Goal: Task Accomplishment & Management: Complete application form

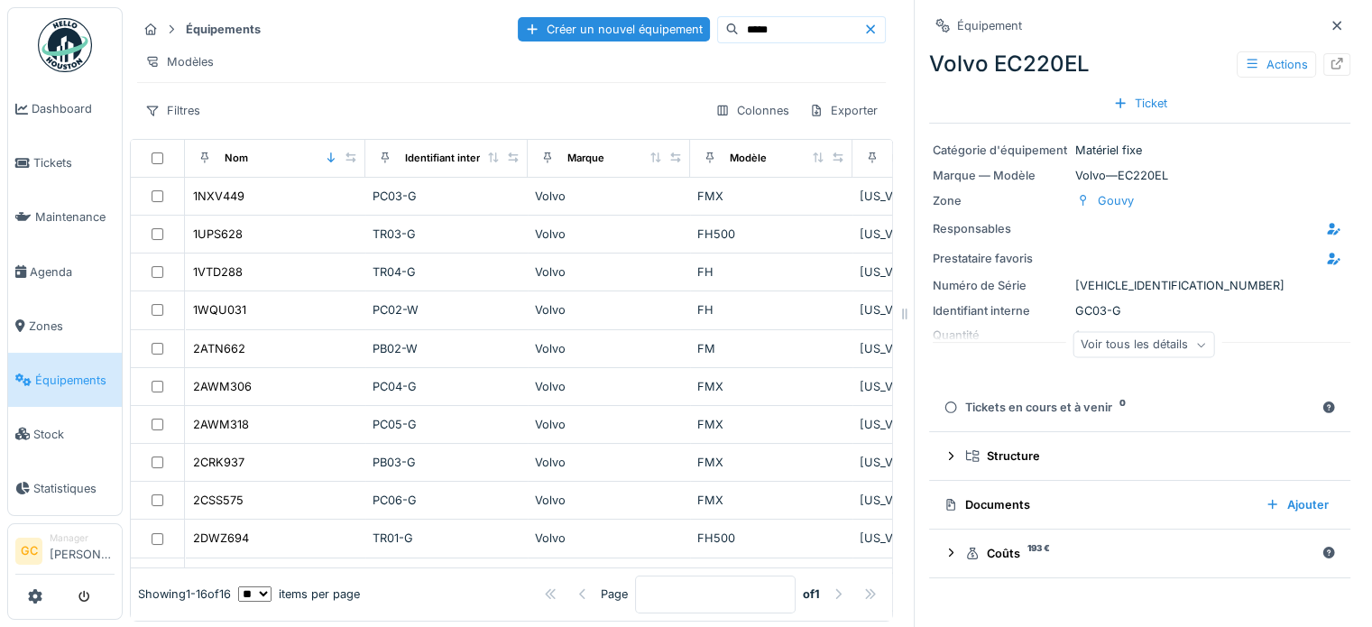
scroll to position [246, 386]
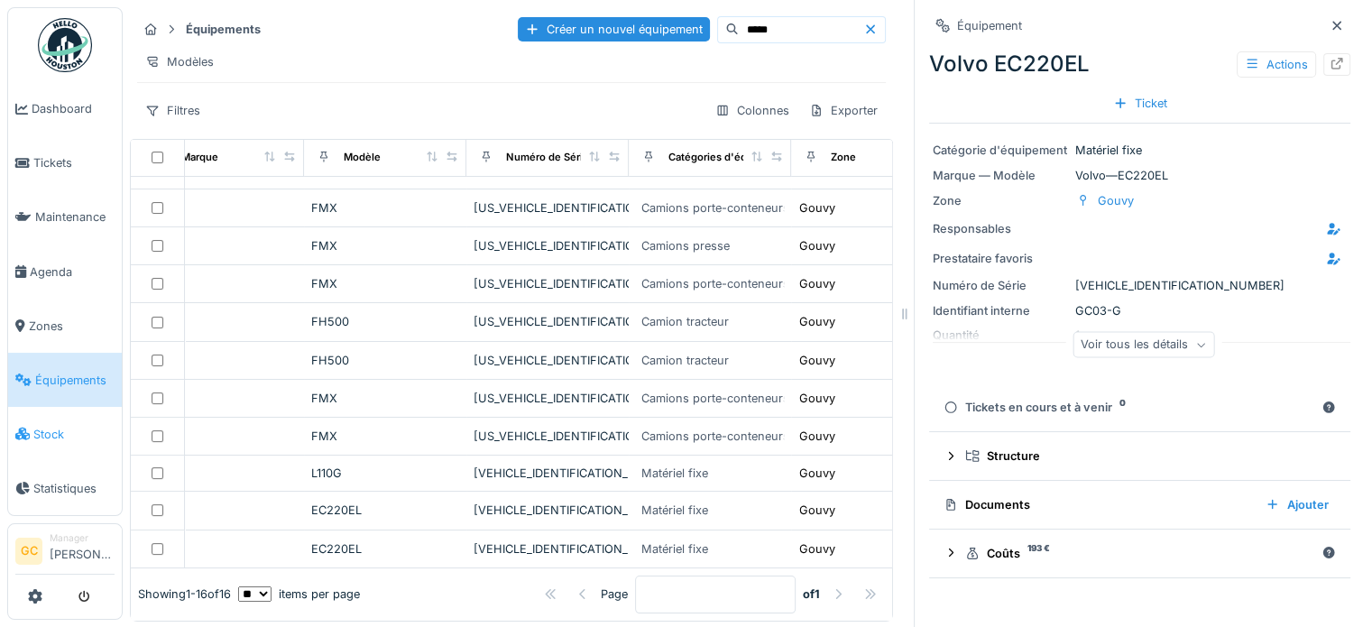
click at [51, 426] on span "Stock" at bounding box center [73, 434] width 81 height 17
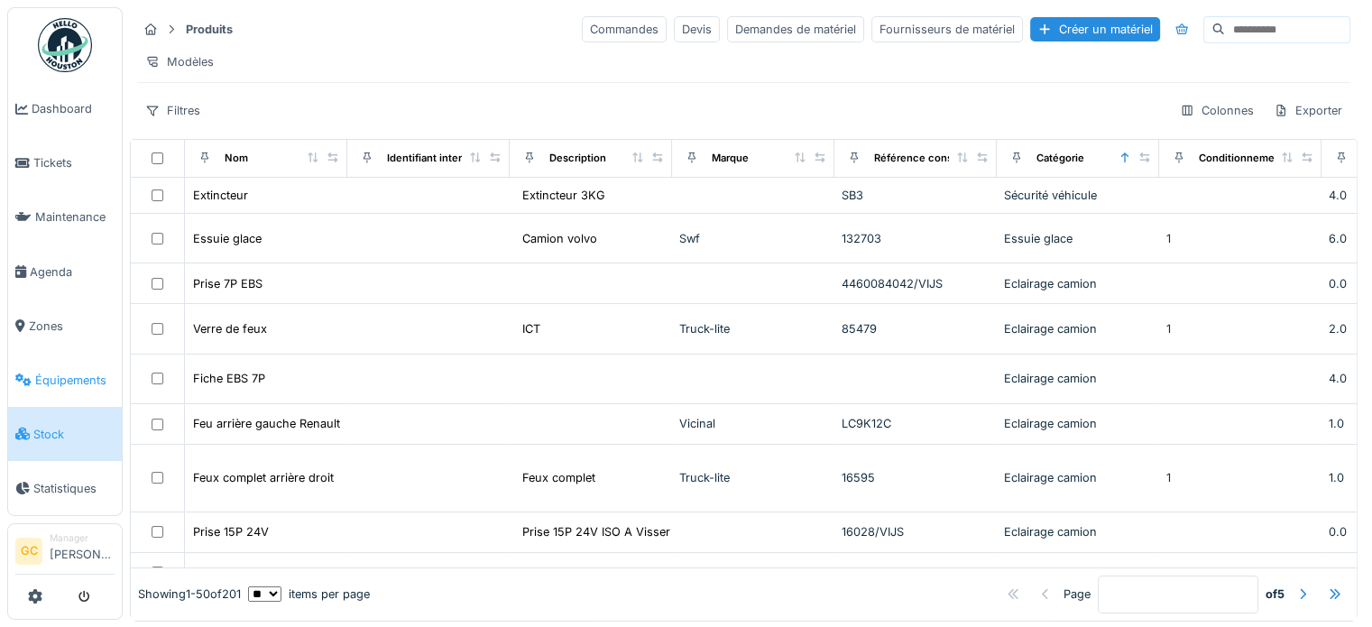
click at [55, 372] on span "Équipements" at bounding box center [74, 380] width 79 height 17
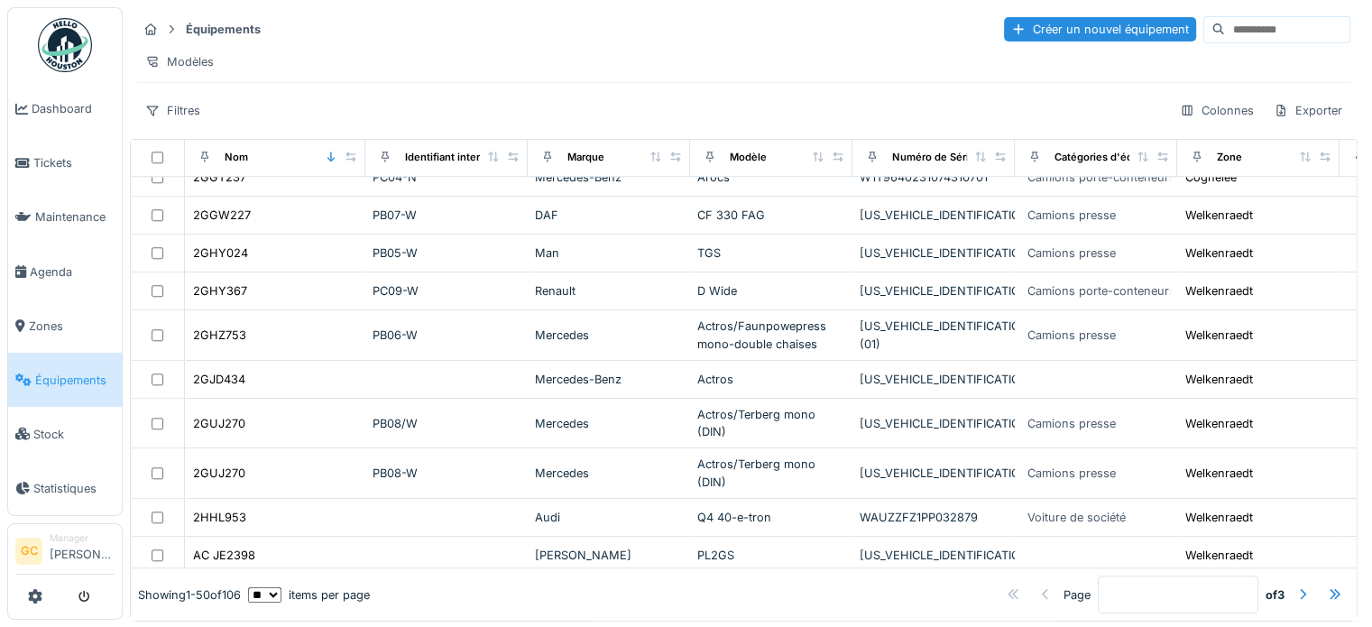
scroll to position [1556, 0]
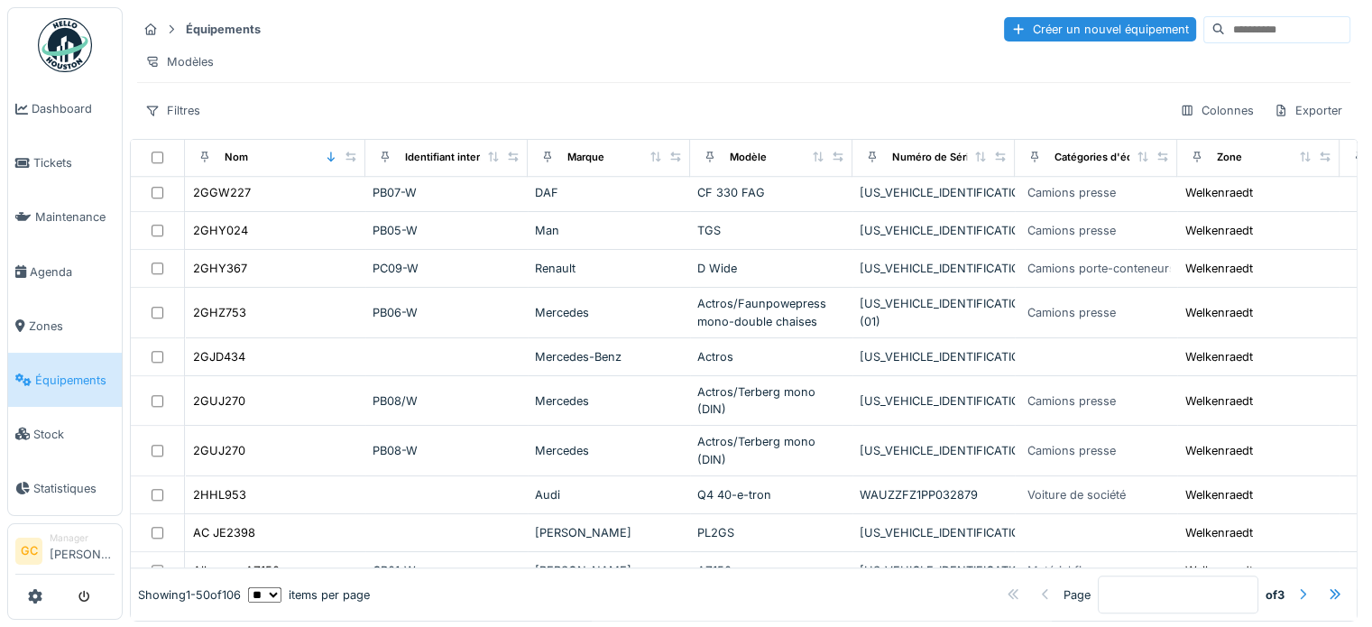
click at [1295, 586] on div at bounding box center [1302, 594] width 14 height 17
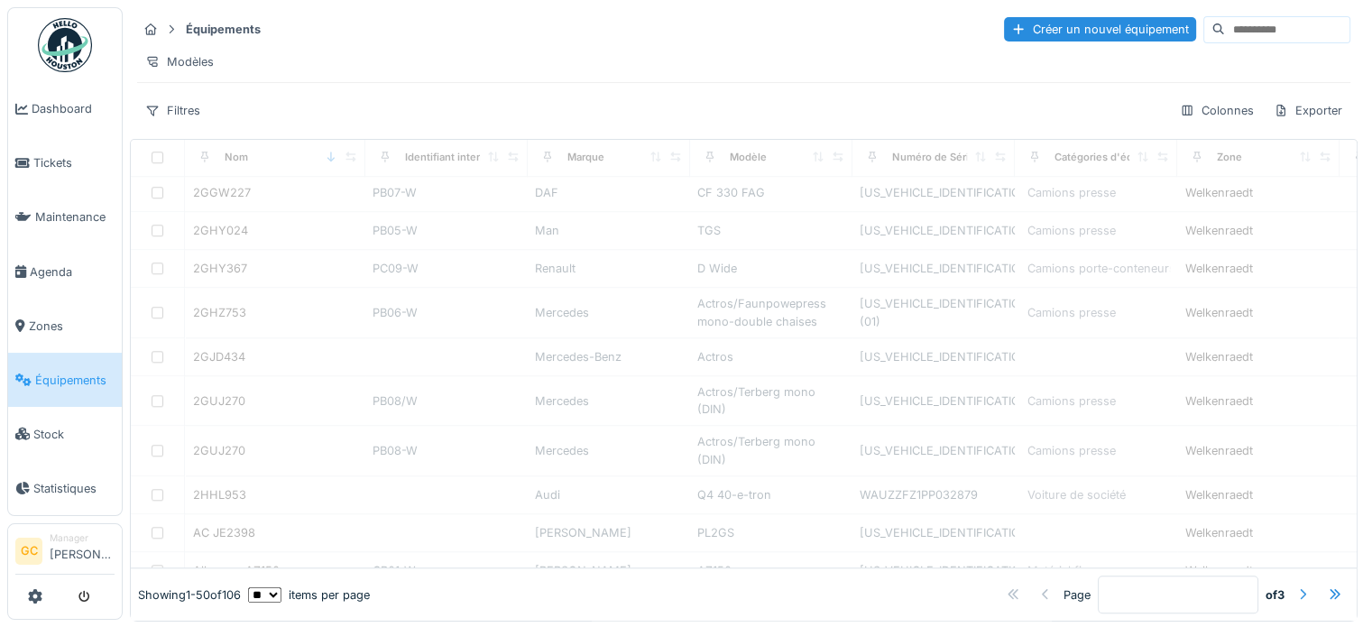
click at [1295, 586] on div at bounding box center [1302, 594] width 14 height 17
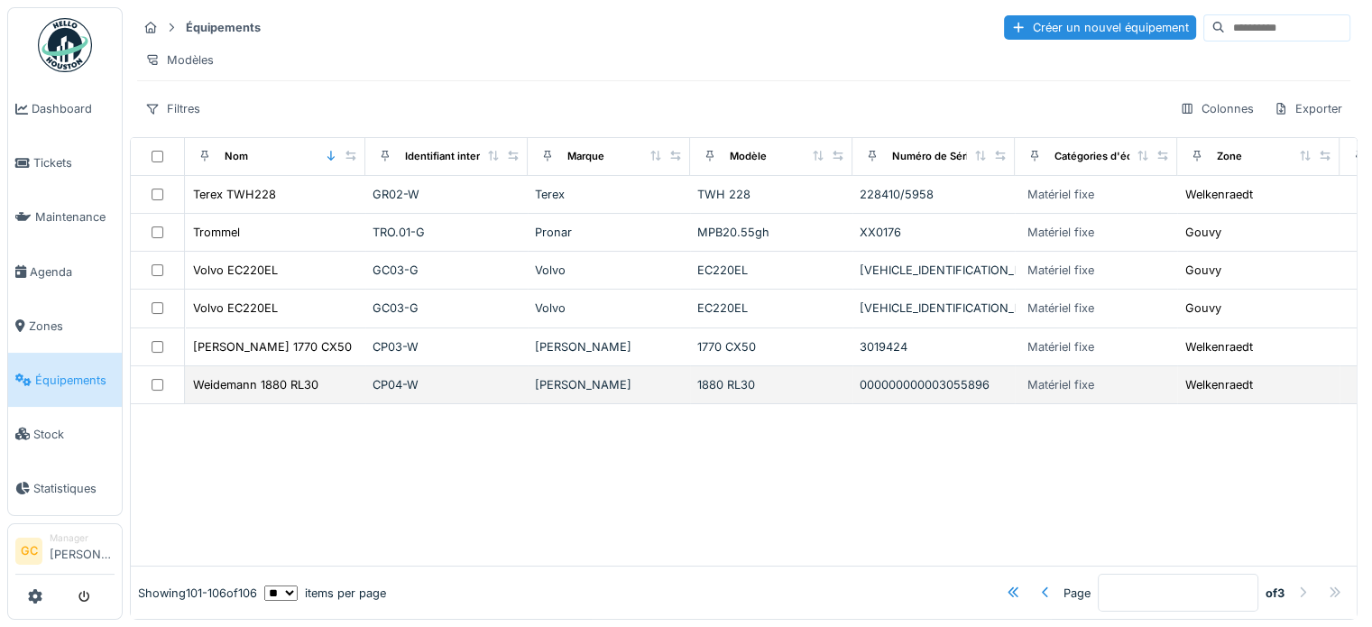
scroll to position [0, 0]
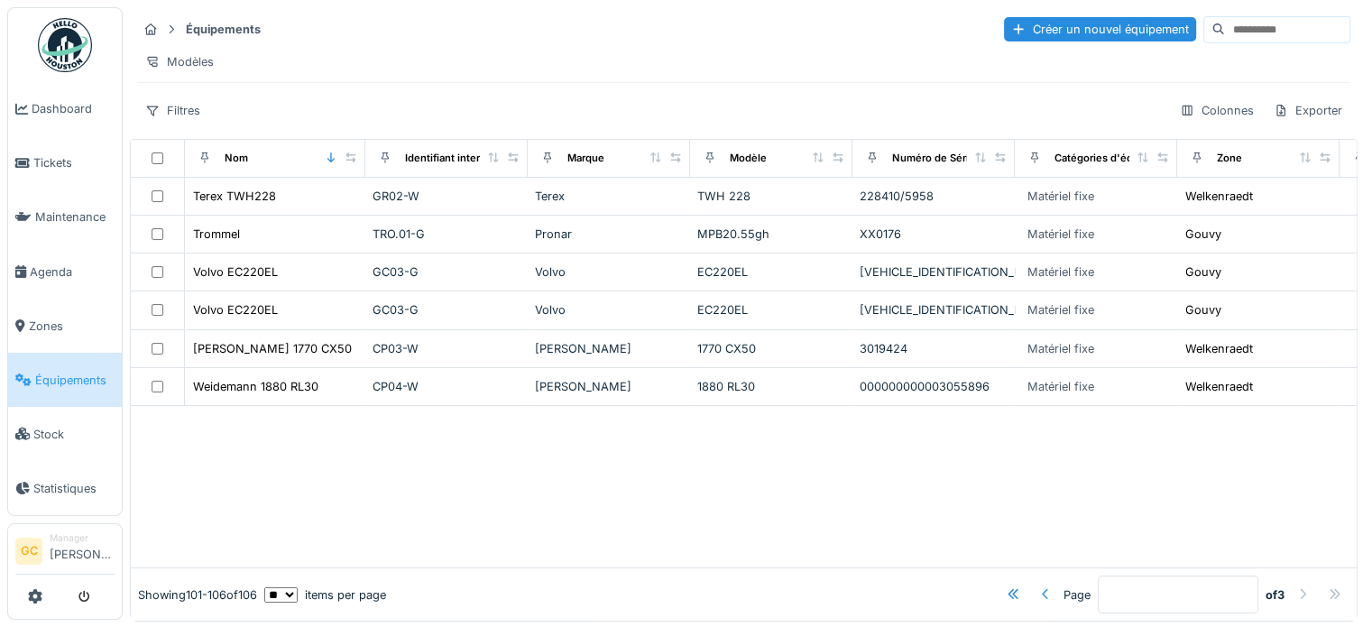
click at [1038, 586] on div at bounding box center [1045, 594] width 14 height 17
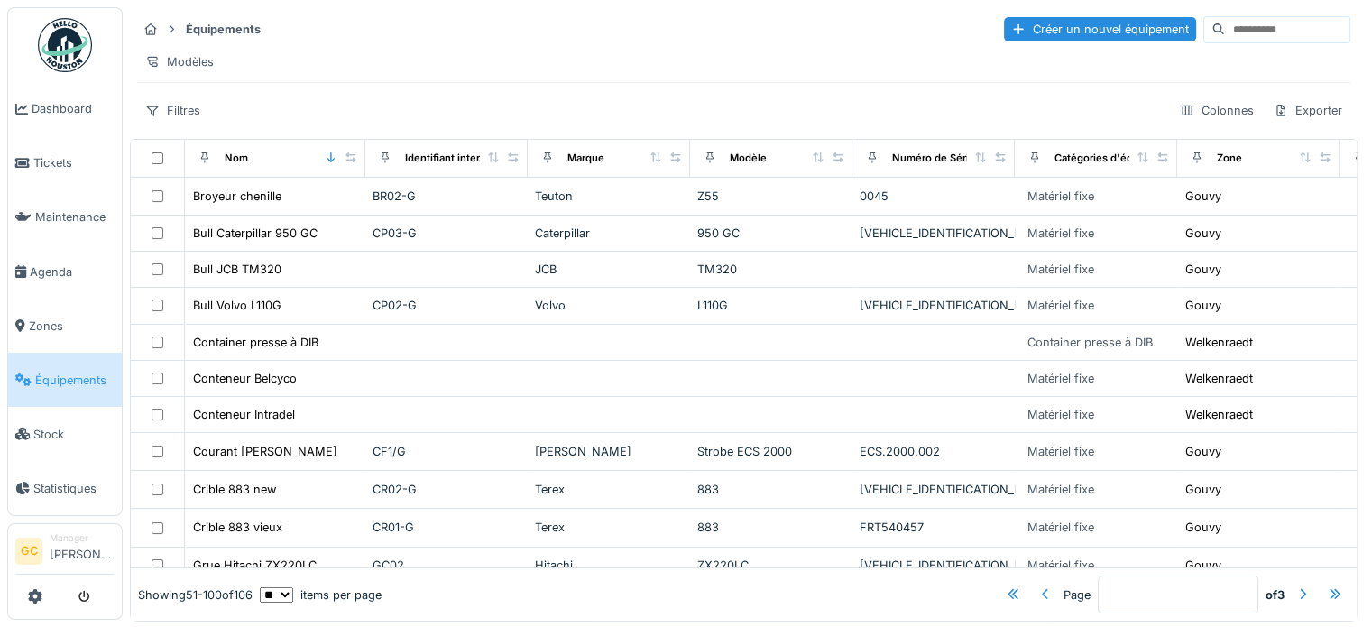
click at [1038, 586] on div at bounding box center [1045, 594] width 14 height 17
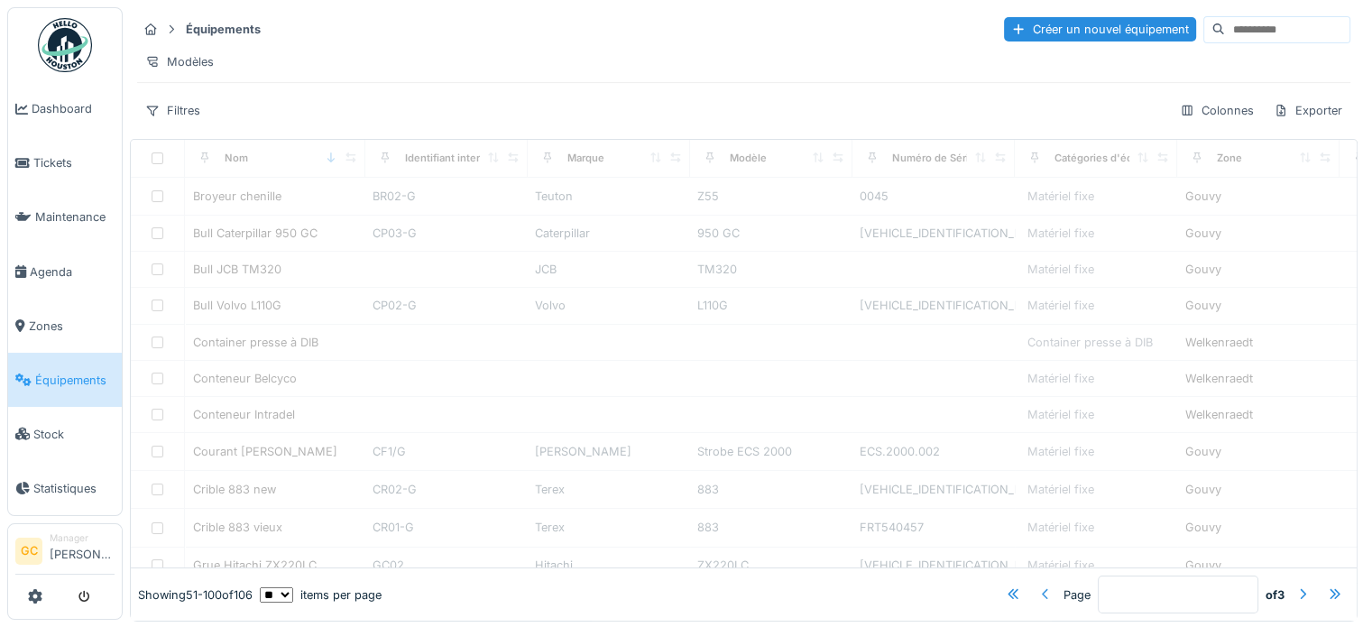
type input "*"
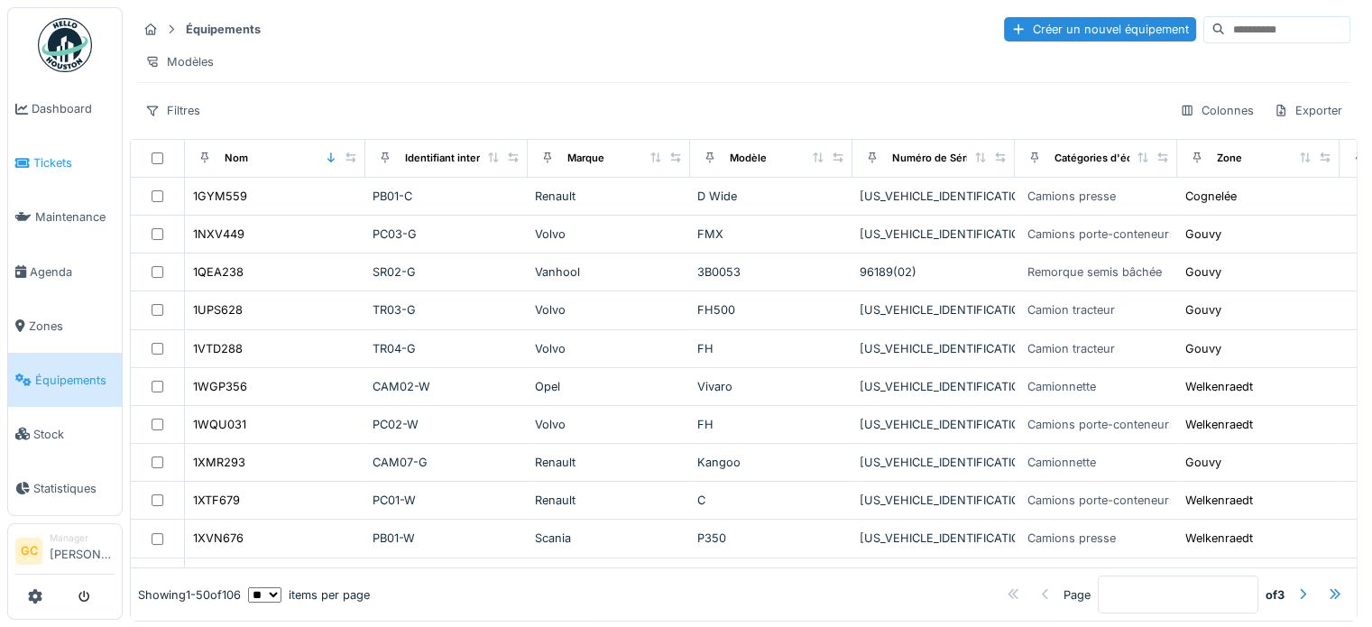
click at [52, 165] on span "Tickets" at bounding box center [73, 162] width 81 height 17
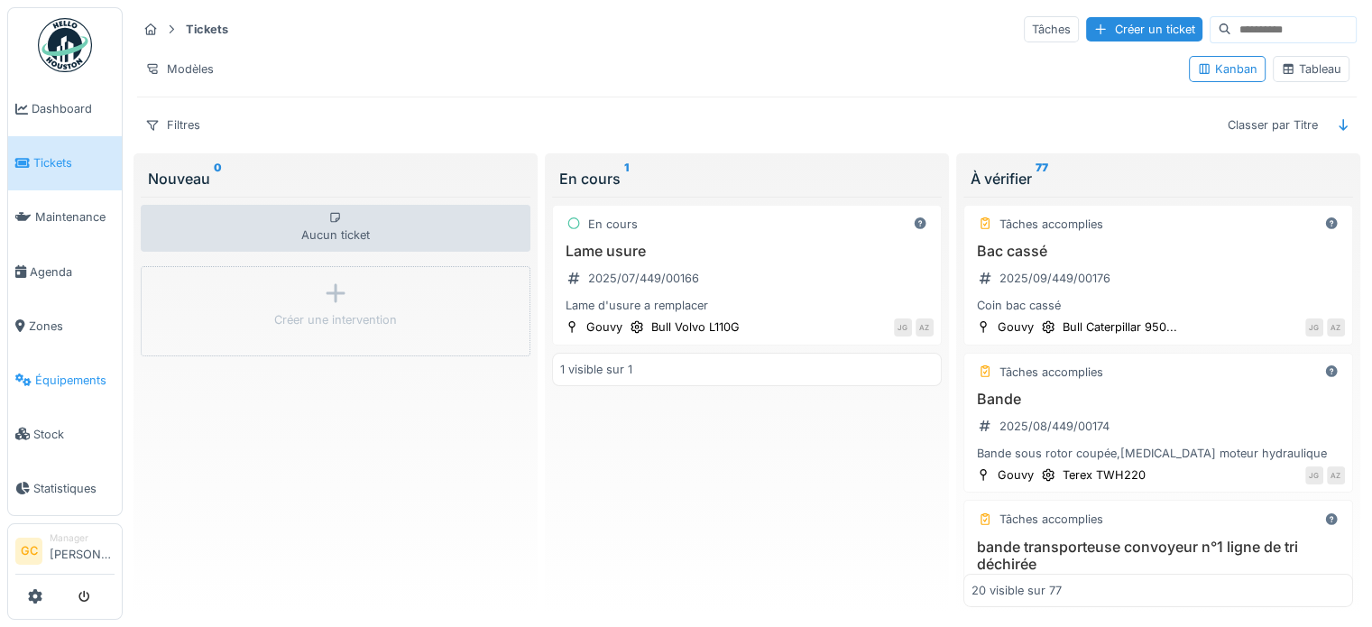
click at [51, 373] on span "Équipements" at bounding box center [74, 380] width 79 height 17
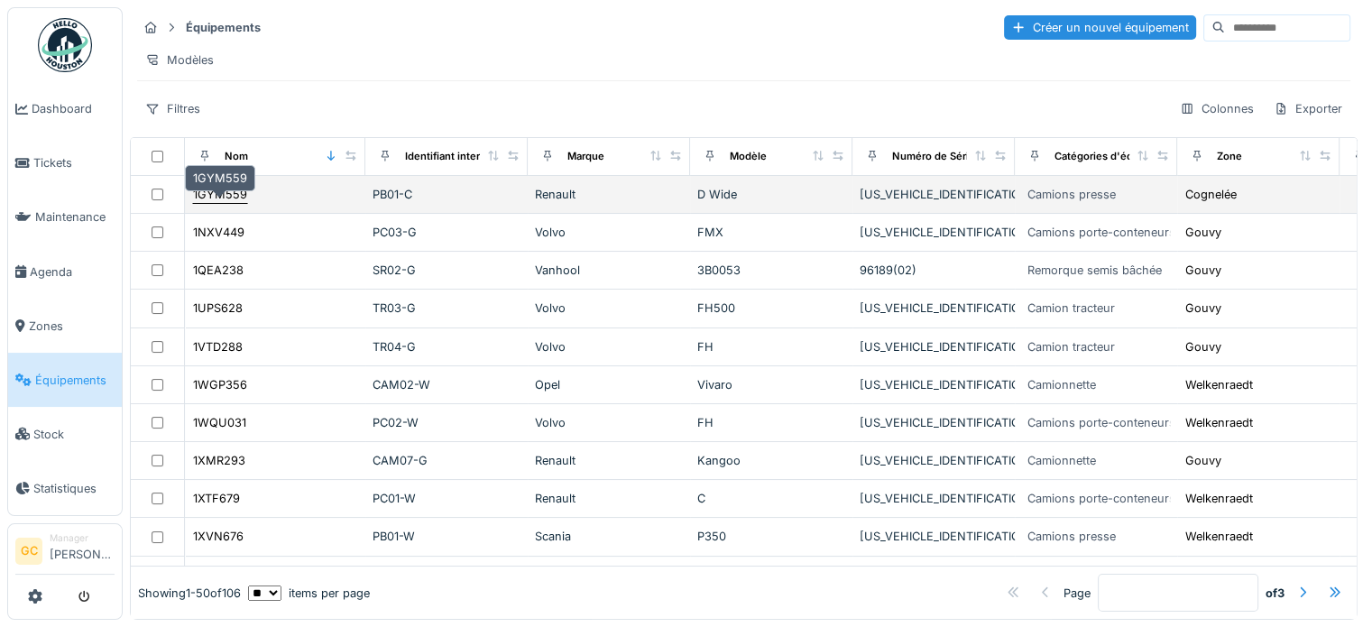
click at [225, 194] on div "1GYM559" at bounding box center [220, 194] width 54 height 17
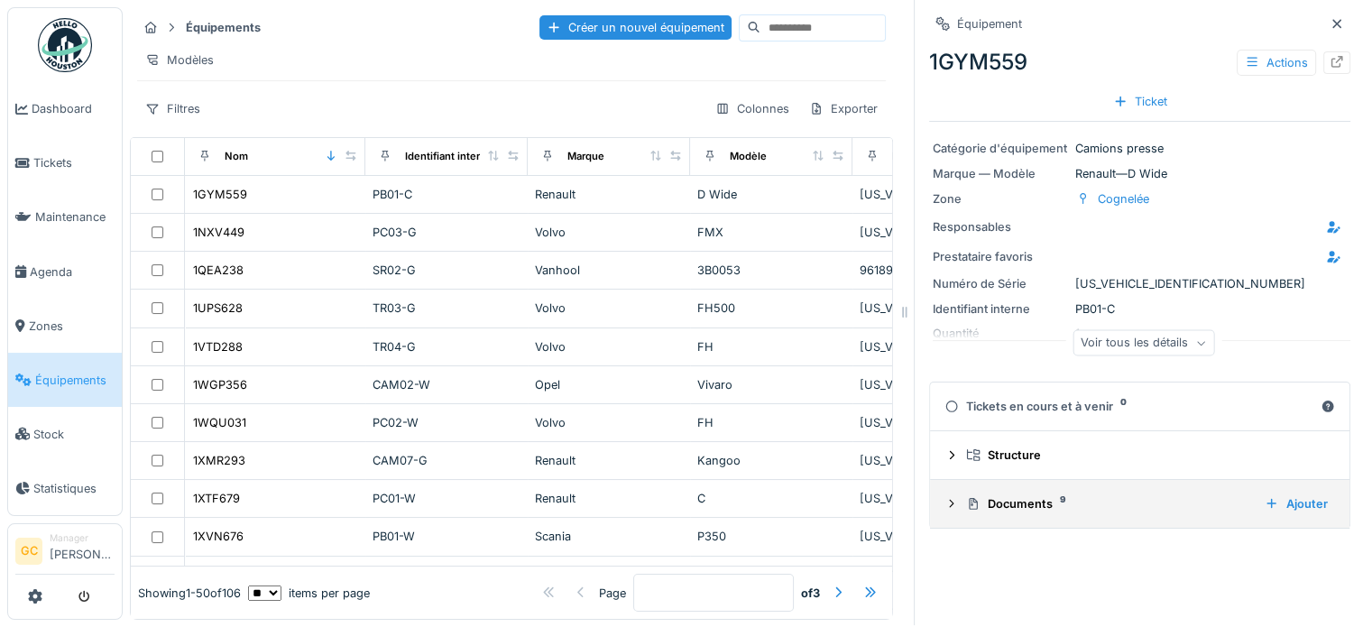
click at [1003, 495] on div "Documents 9" at bounding box center [1108, 503] width 284 height 17
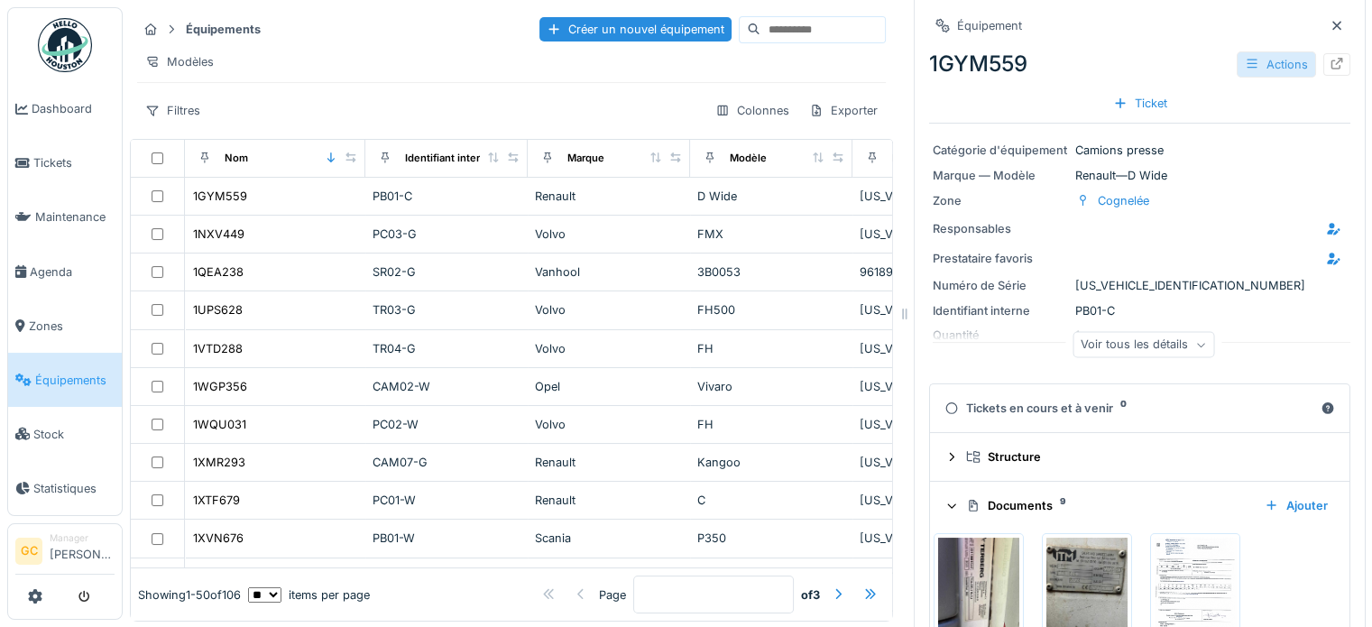
click at [1259, 69] on div "Actions" at bounding box center [1275, 64] width 79 height 26
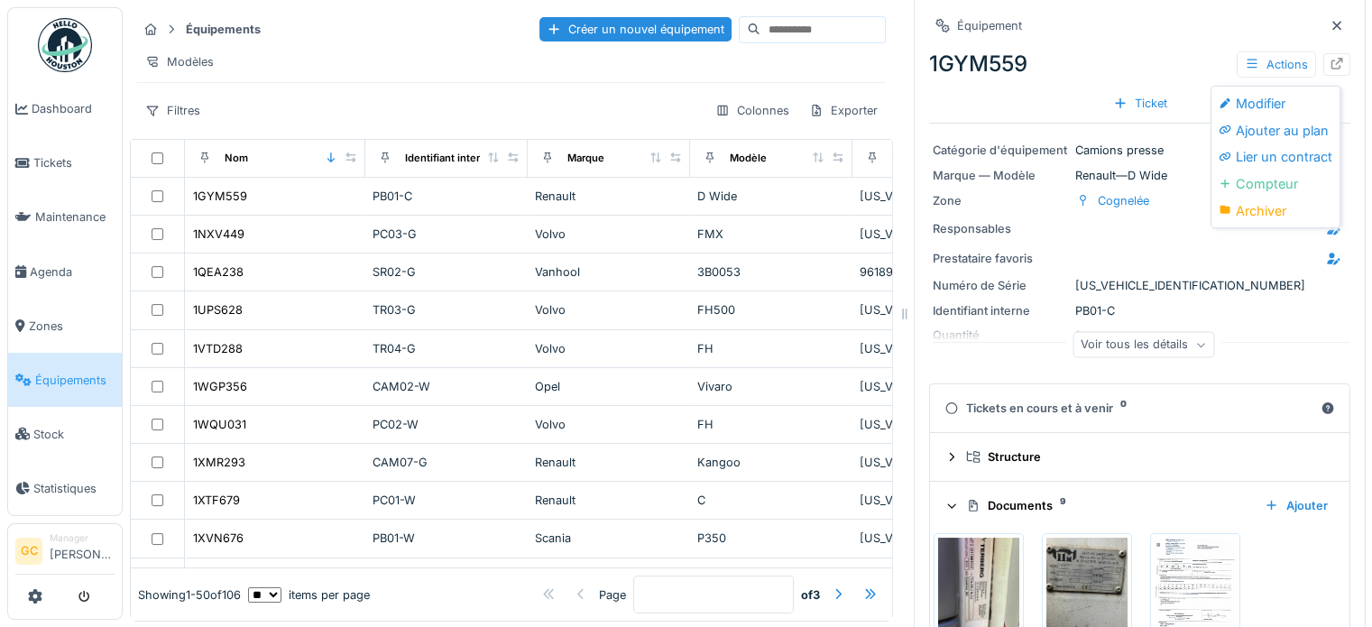
click at [1158, 28] on div "Équipement" at bounding box center [1139, 25] width 421 height 23
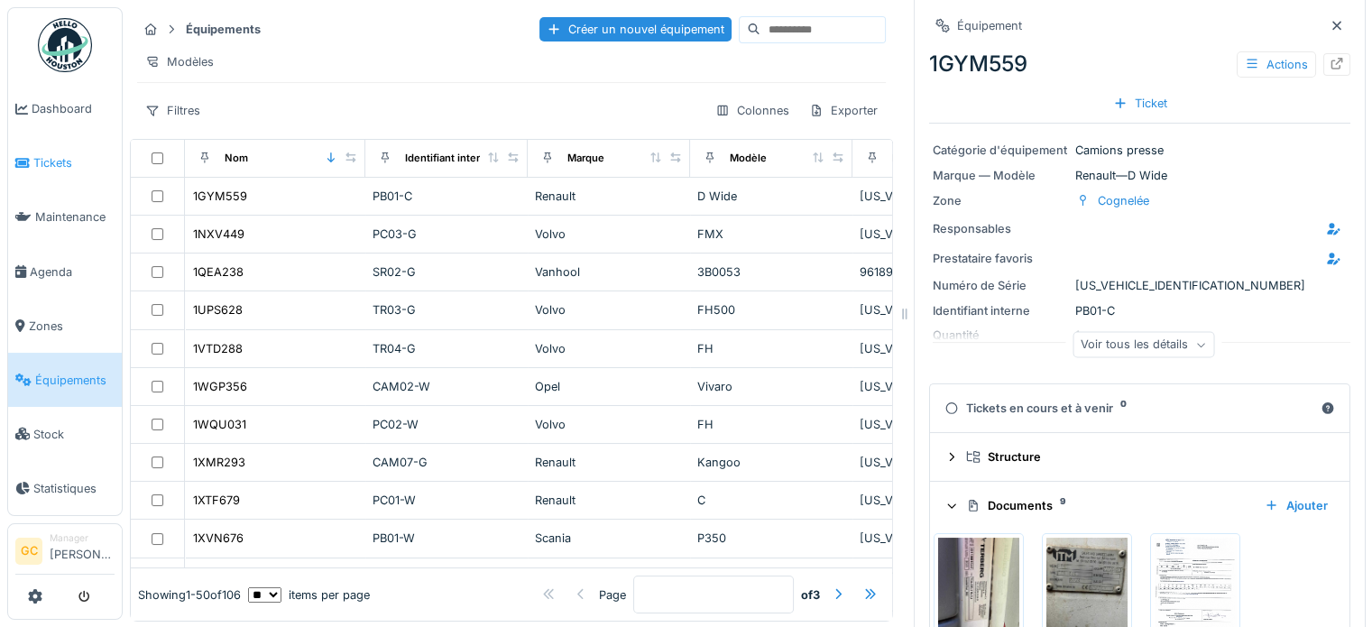
click at [54, 150] on link "Tickets" at bounding box center [65, 163] width 114 height 54
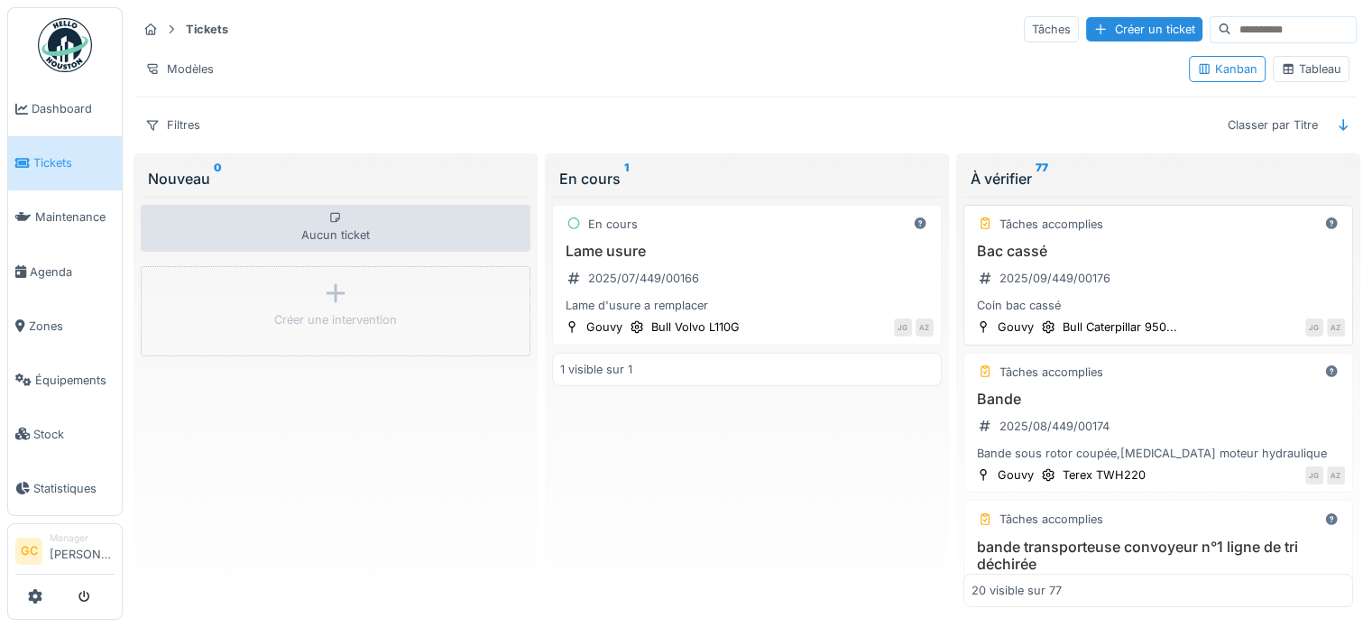
click at [1113, 277] on div "Bac cassé 2025/09/449/00176 Coin bac cassé" at bounding box center [1157, 279] width 373 height 72
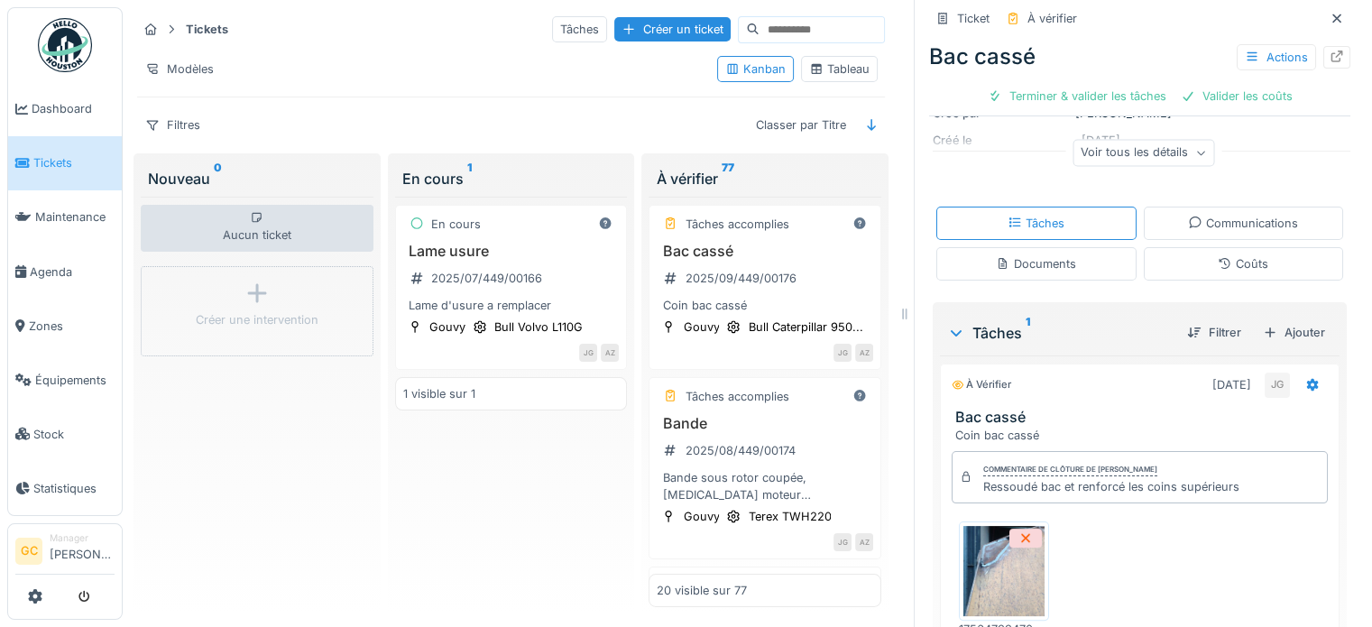
scroll to position [271, 0]
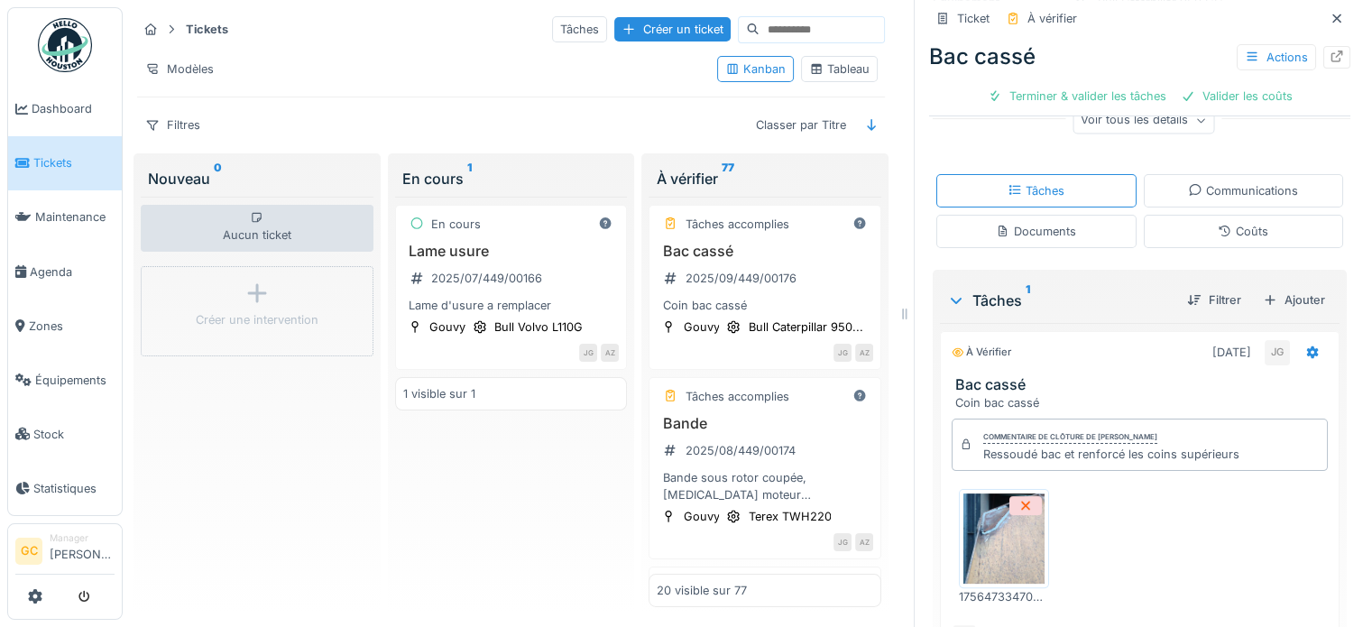
click at [999, 539] on img at bounding box center [1003, 538] width 81 height 90
click at [202, 440] on div "Aucun ticket Créer une intervention" at bounding box center [257, 402] width 233 height 411
click at [1329, 15] on icon at bounding box center [1336, 19] width 14 height 12
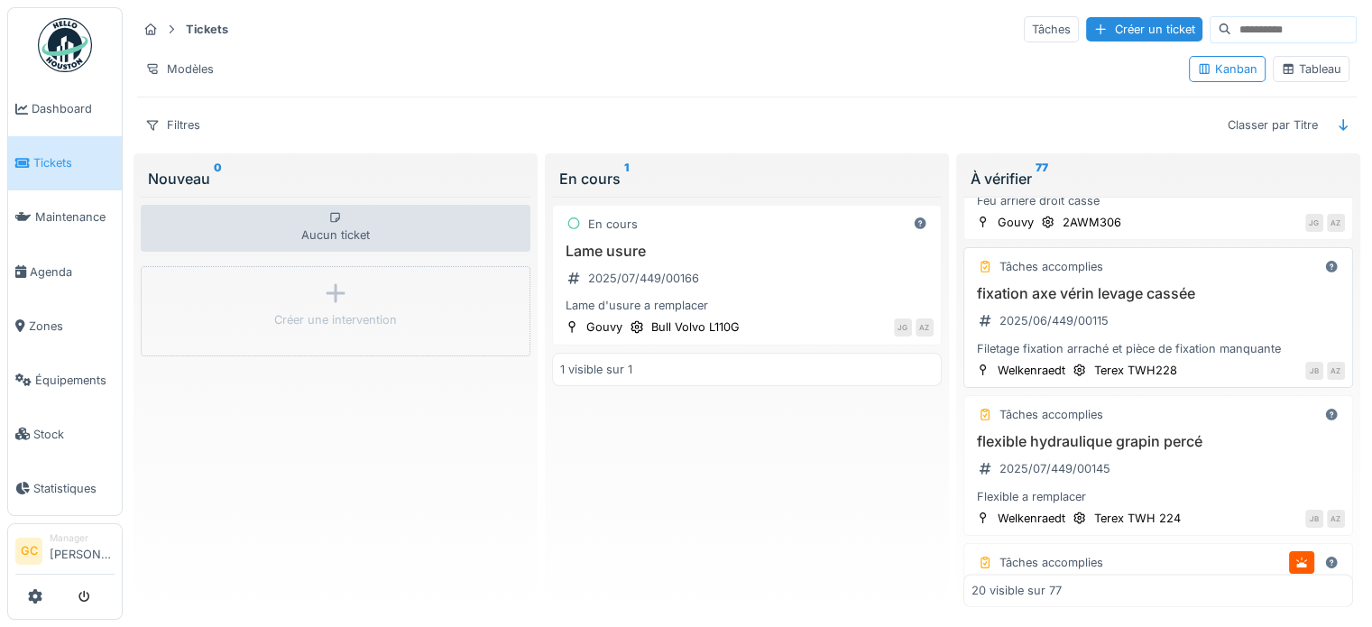
scroll to position [2611, 0]
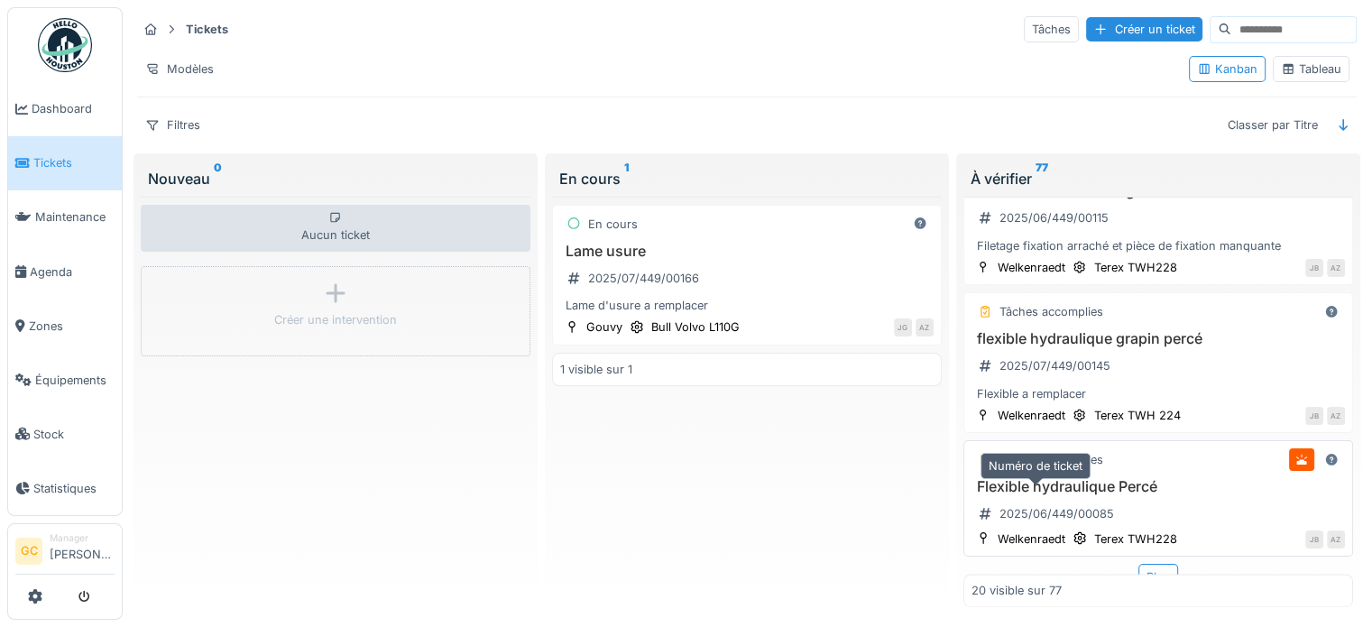
click at [1073, 505] on div "2025/06/449/00085" at bounding box center [1056, 513] width 115 height 17
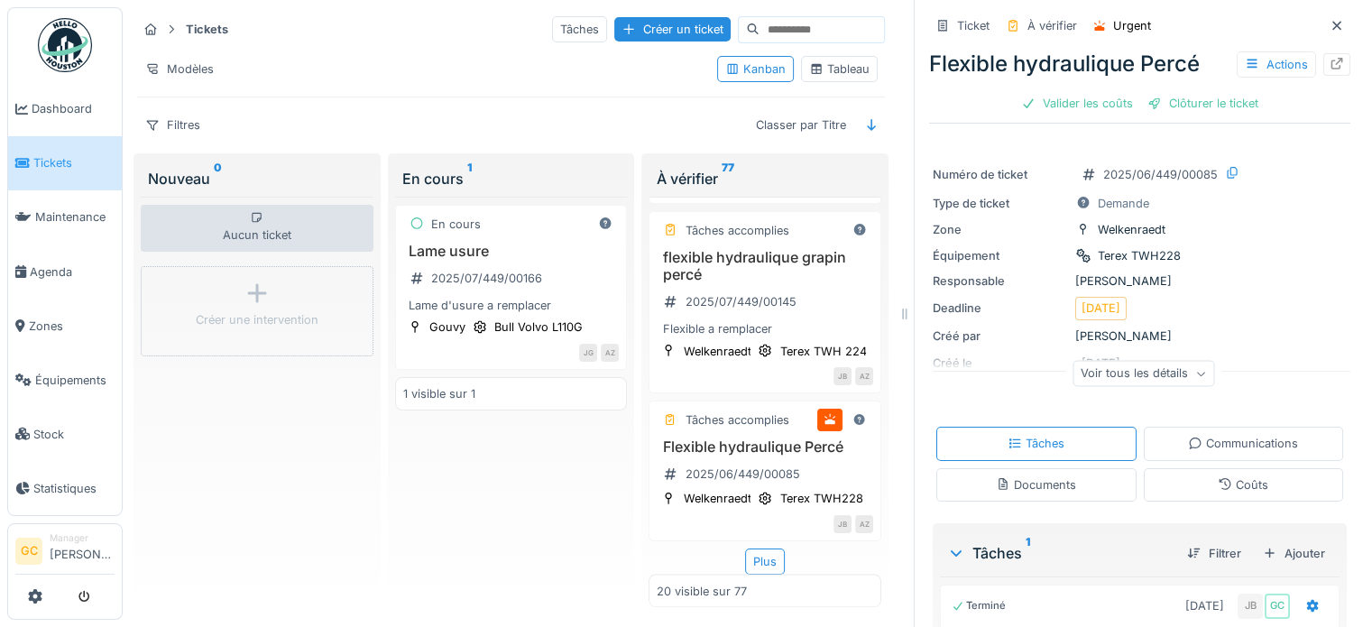
click at [1217, 487] on icon at bounding box center [1224, 484] width 14 height 12
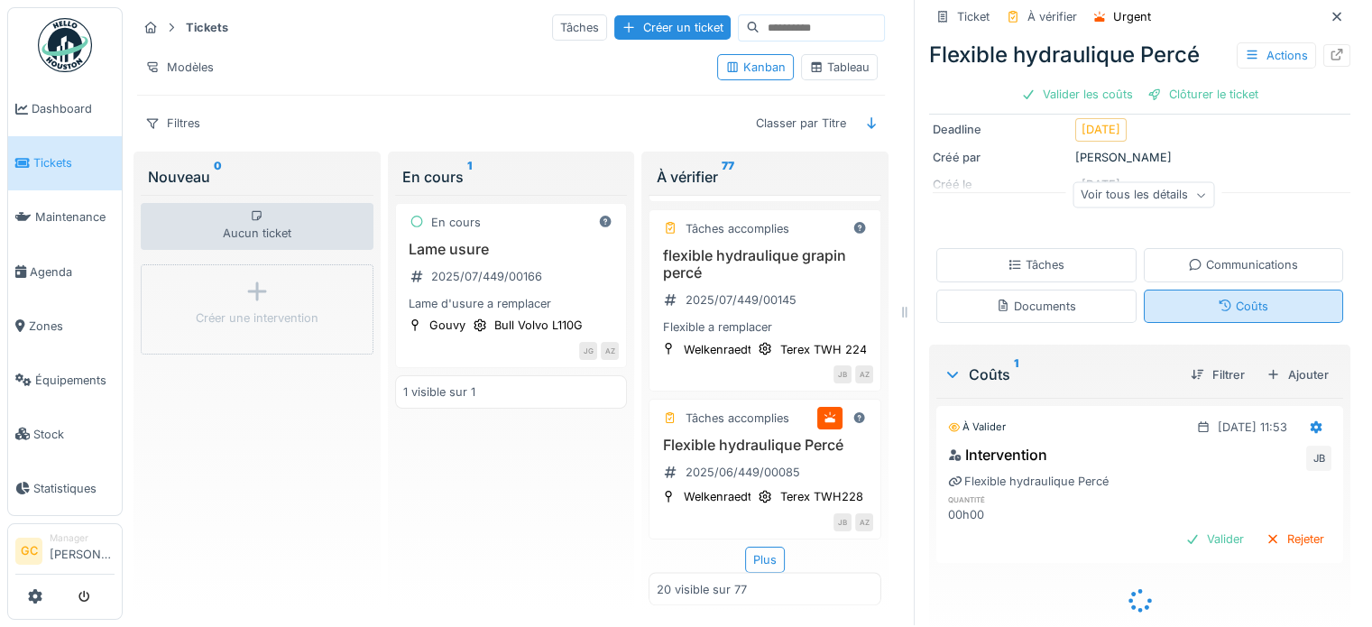
scroll to position [177, 0]
click at [1274, 363] on div "Ajouter" at bounding box center [1297, 375] width 77 height 24
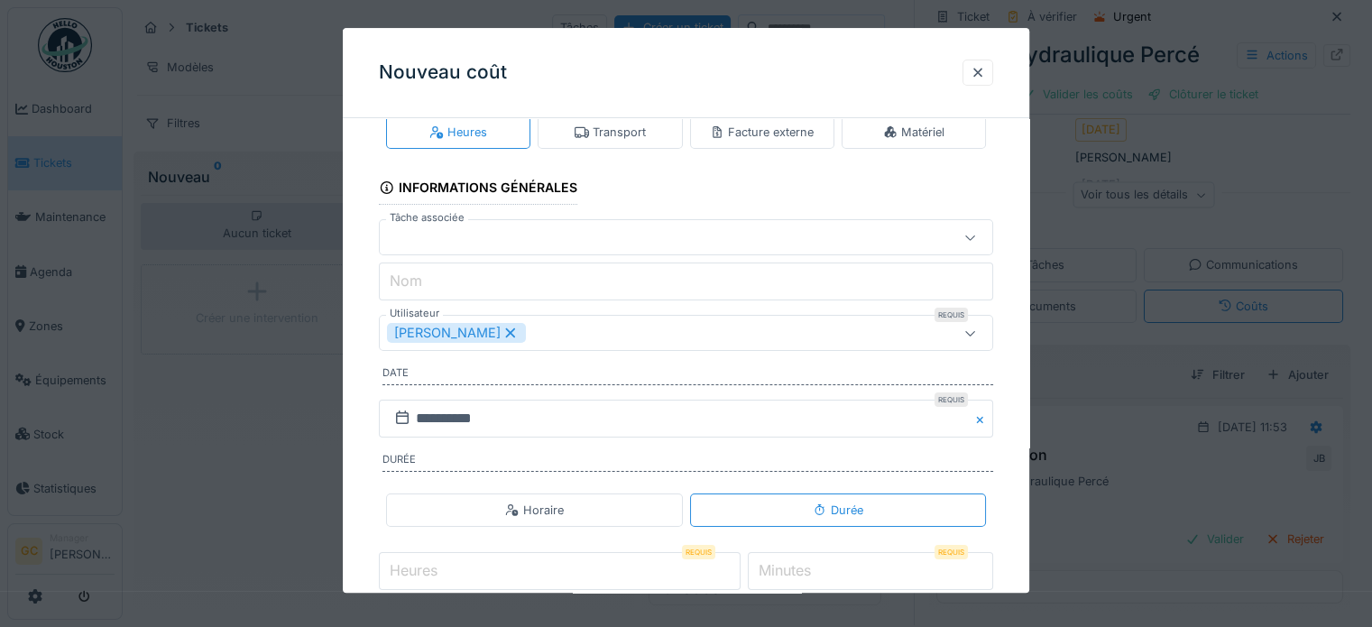
scroll to position [0, 0]
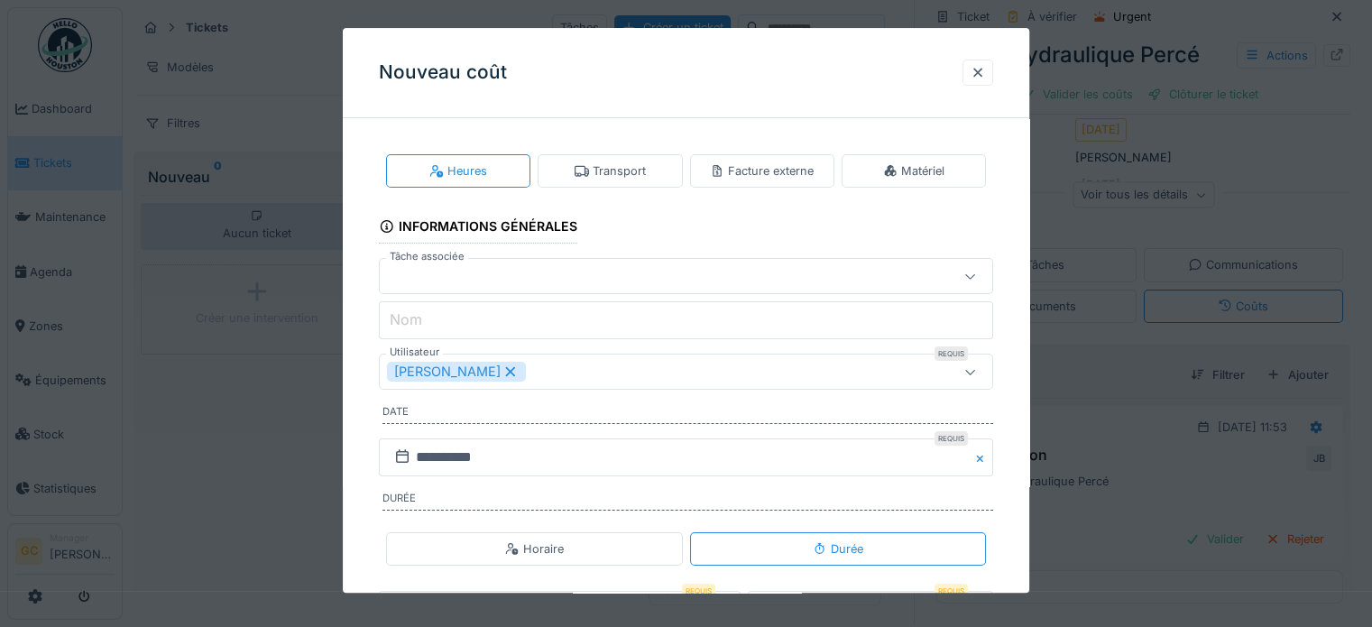
click at [978, 271] on icon at bounding box center [970, 277] width 14 height 12
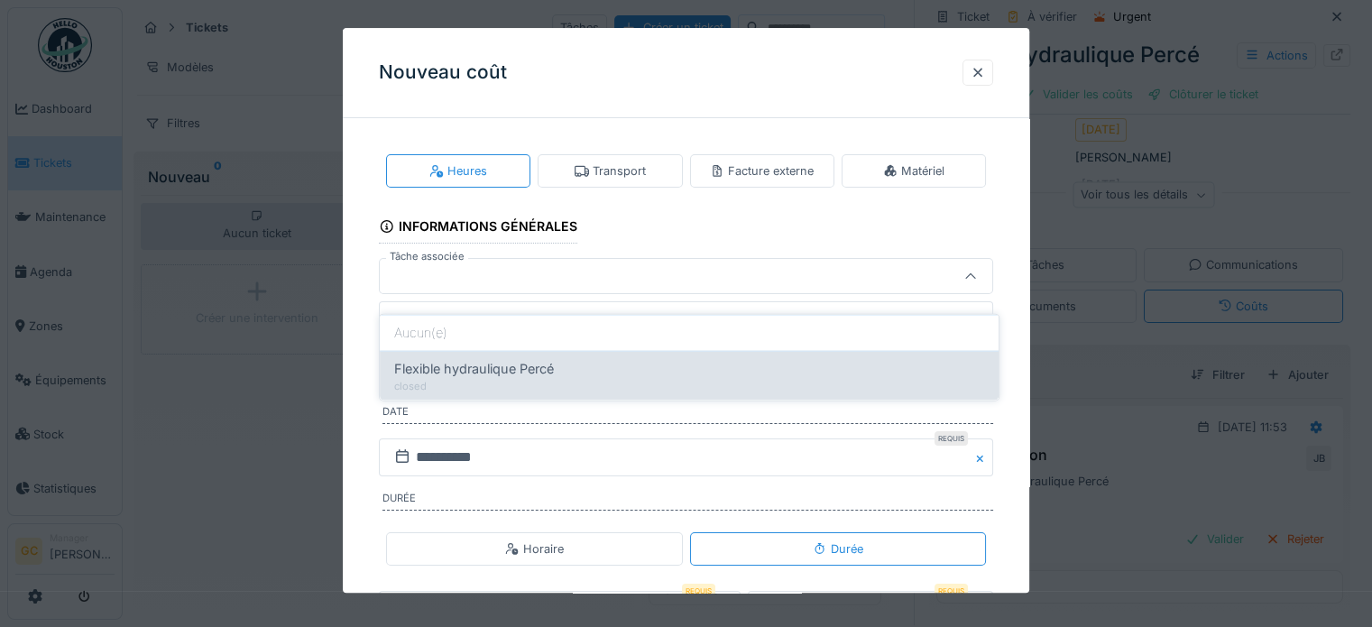
click at [543, 359] on span "Flexible hydraulique Percé" at bounding box center [474, 369] width 160 height 20
type input "******"
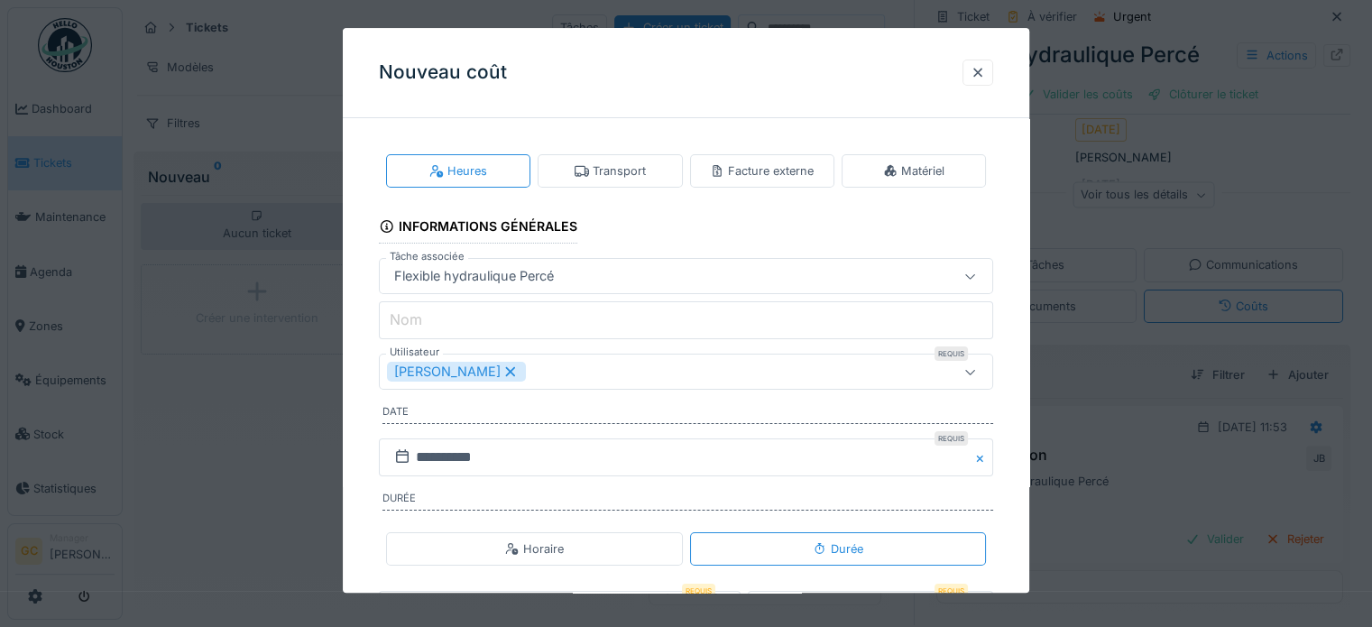
click at [978, 367] on icon at bounding box center [970, 372] width 14 height 12
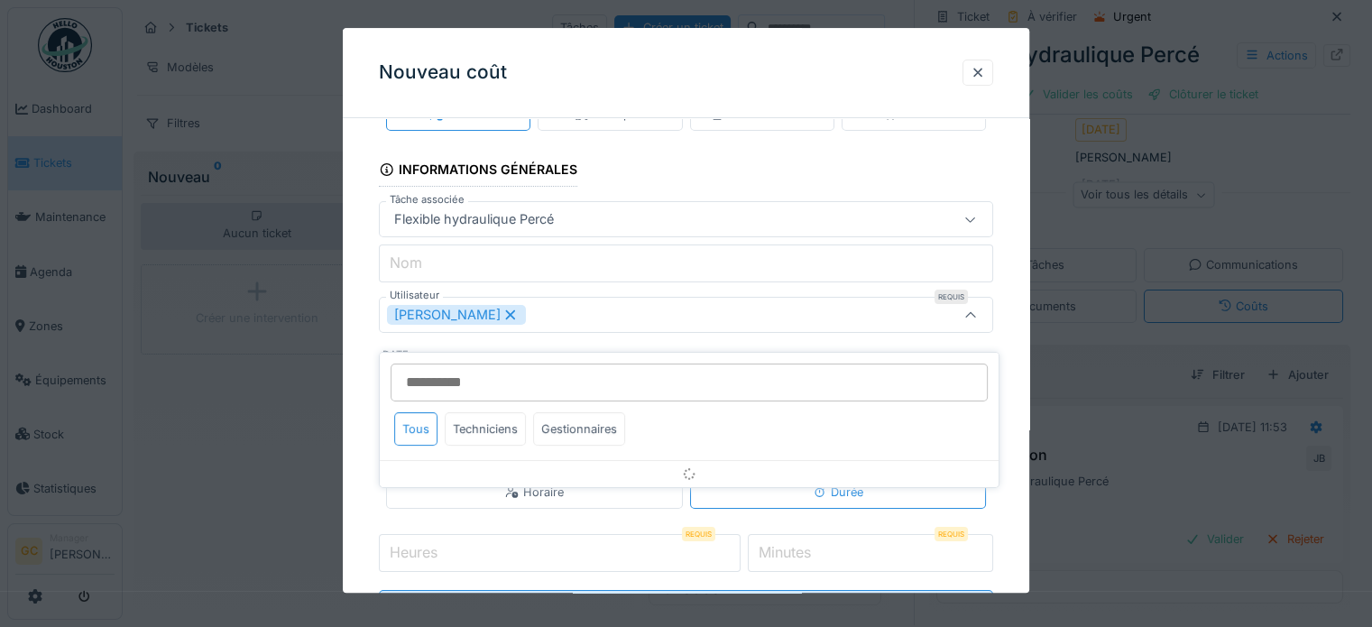
scroll to position [60, 0]
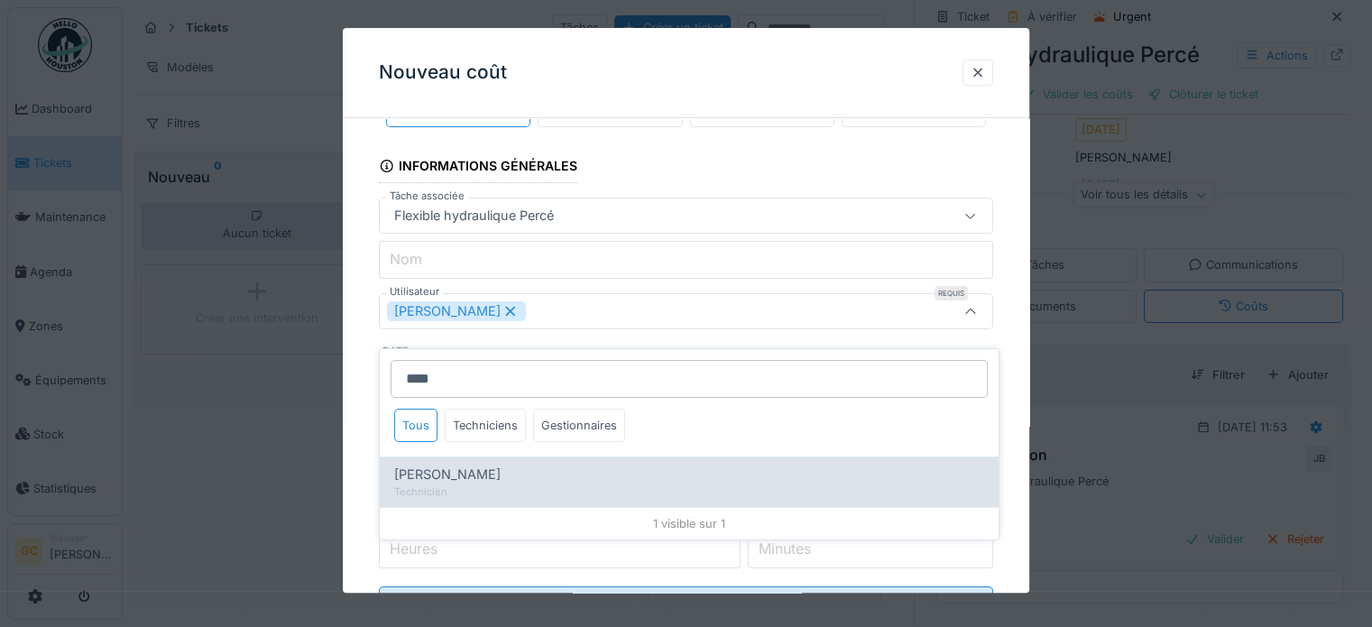
type input "****"
click at [472, 464] on span "[PERSON_NAME]" at bounding box center [447, 474] width 106 height 20
type input "**********"
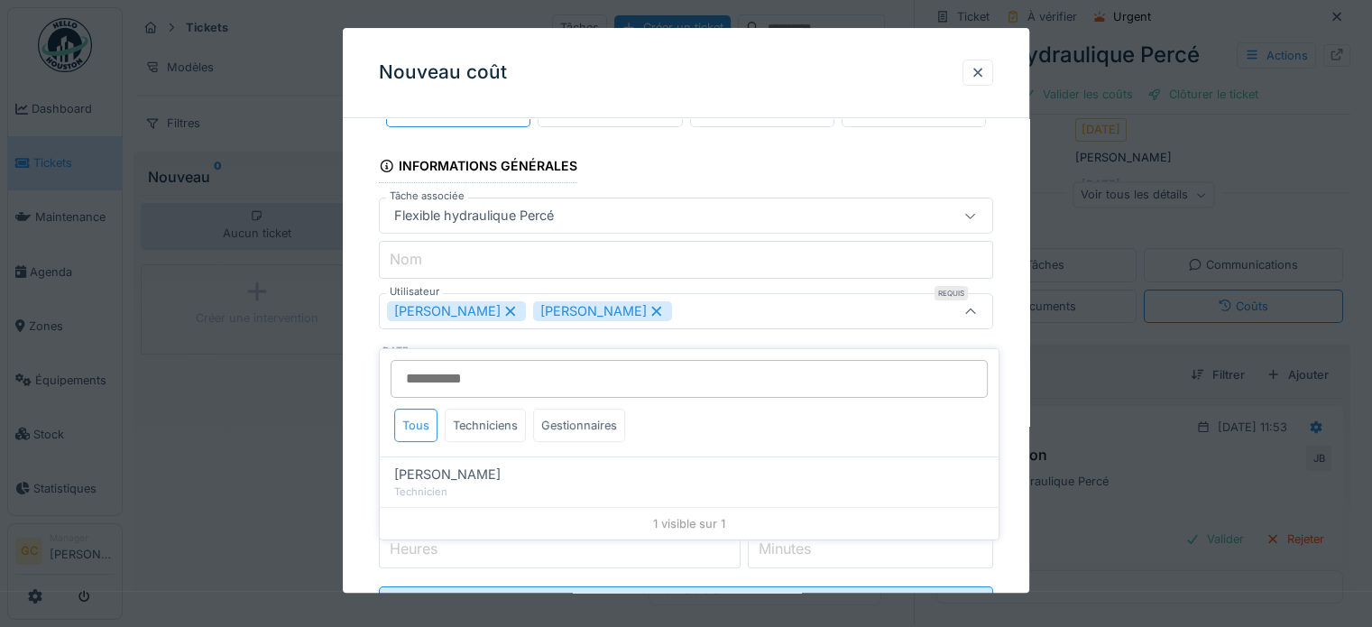
scroll to position [140, 0]
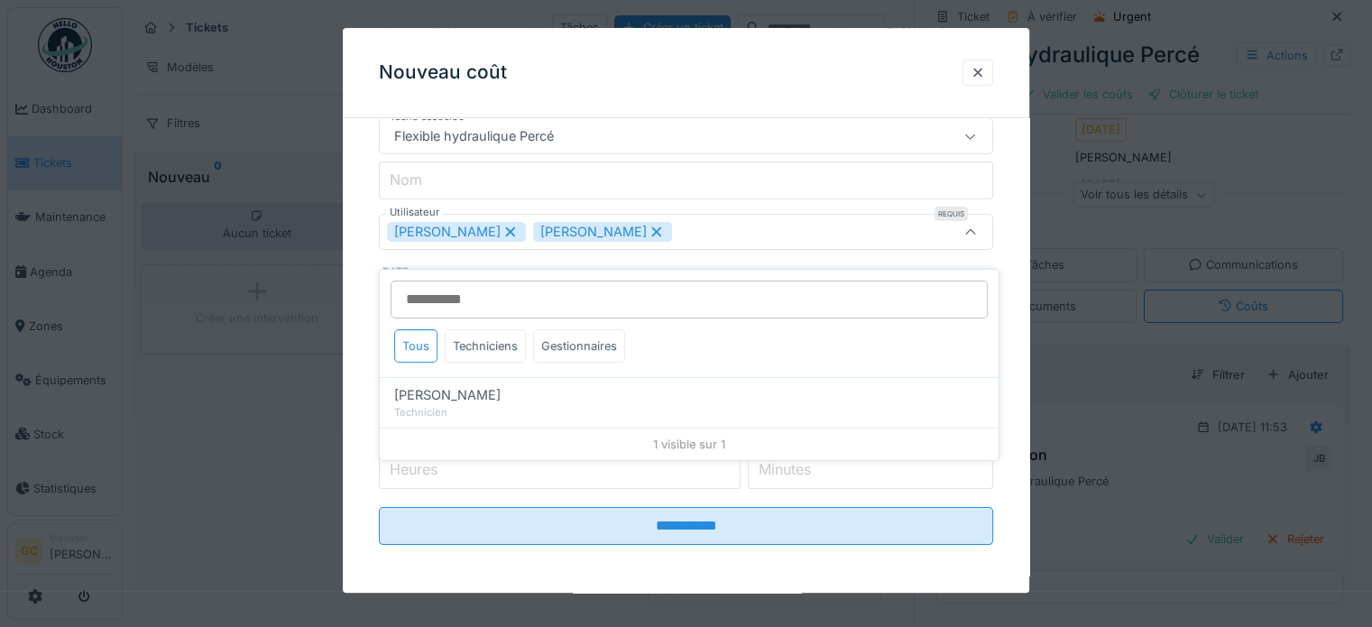
click at [672, 223] on div "[PERSON_NAME]" at bounding box center [602, 233] width 139 height 20
click at [486, 329] on div "Techniciens" at bounding box center [485, 345] width 81 height 33
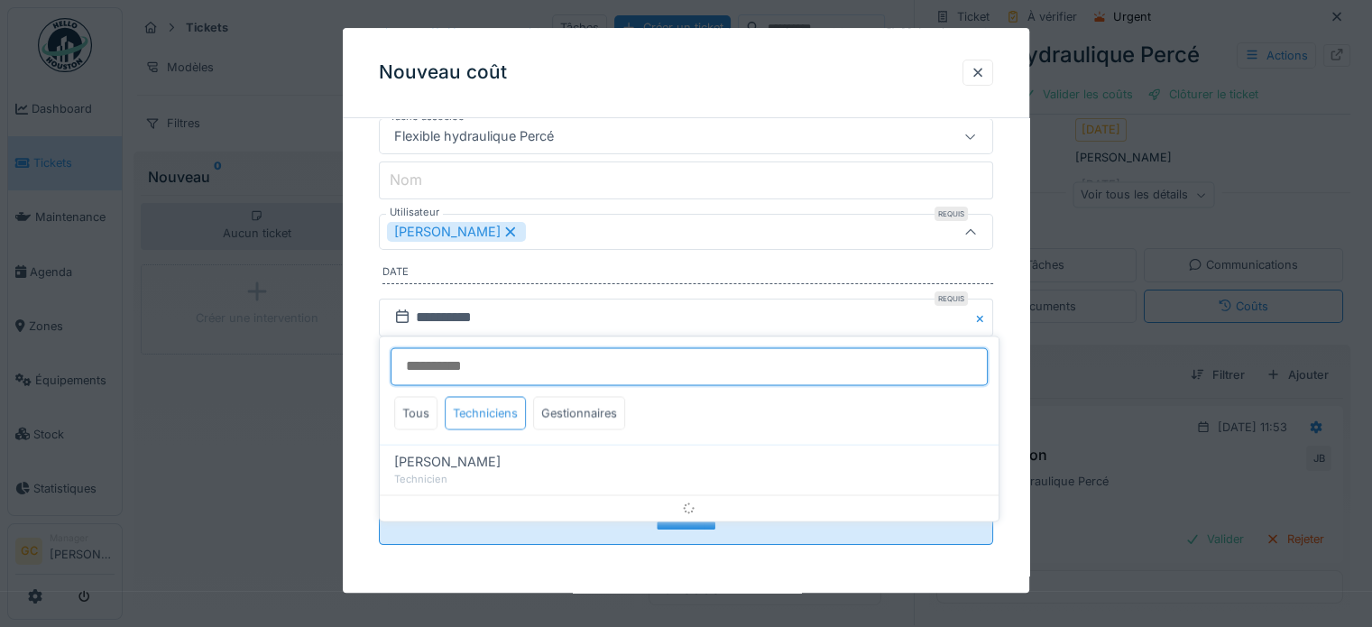
scroll to position [60, 0]
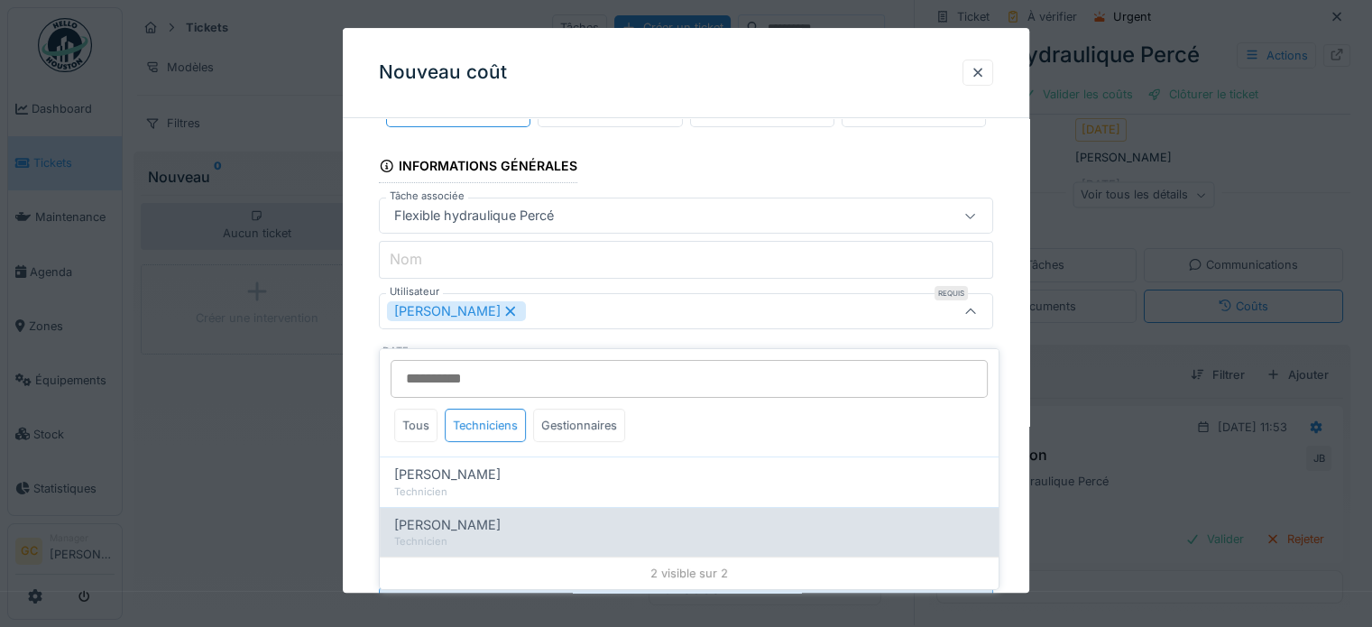
click at [464, 534] on div "Technicien" at bounding box center [689, 541] width 590 height 15
type input "**********"
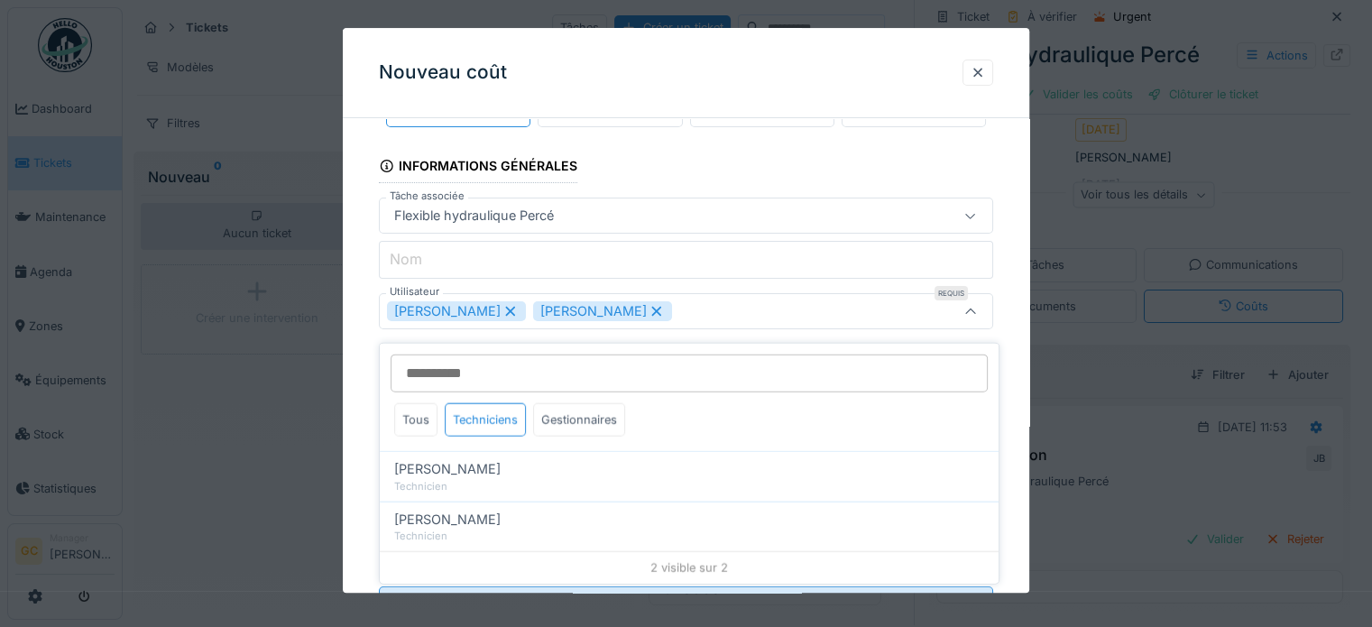
scroll to position [0, 0]
click at [415, 404] on div "Tous" at bounding box center [415, 410] width 43 height 33
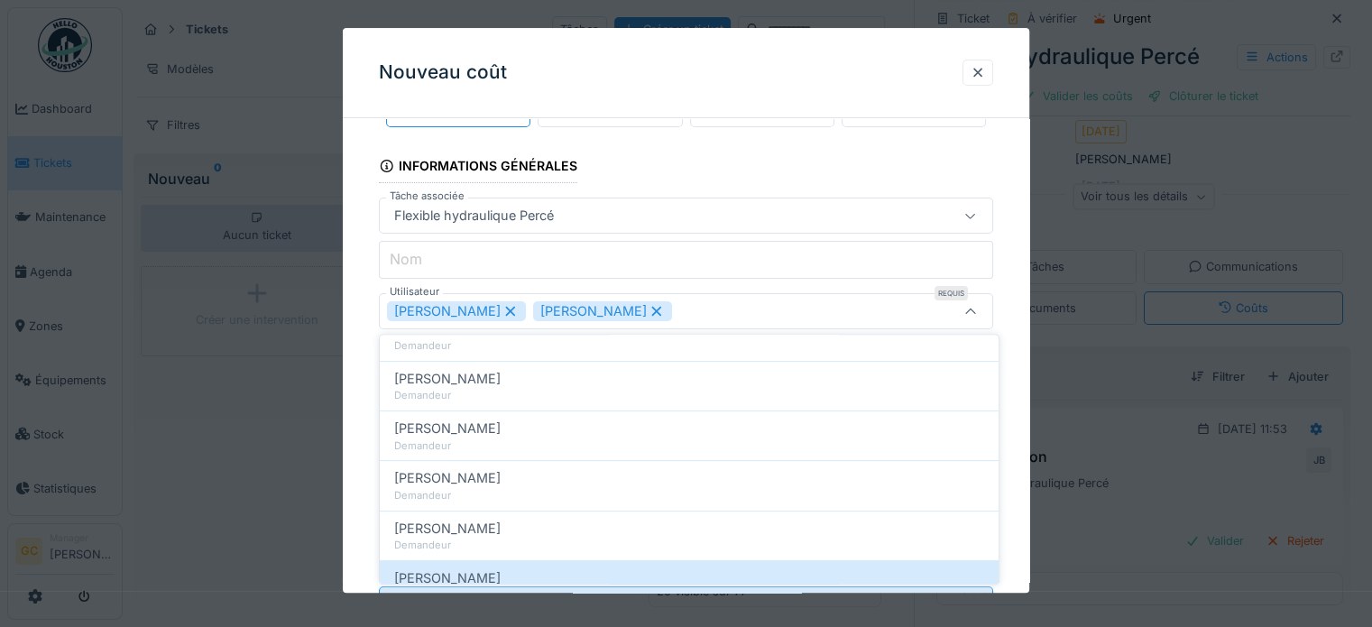
scroll to position [361, 0]
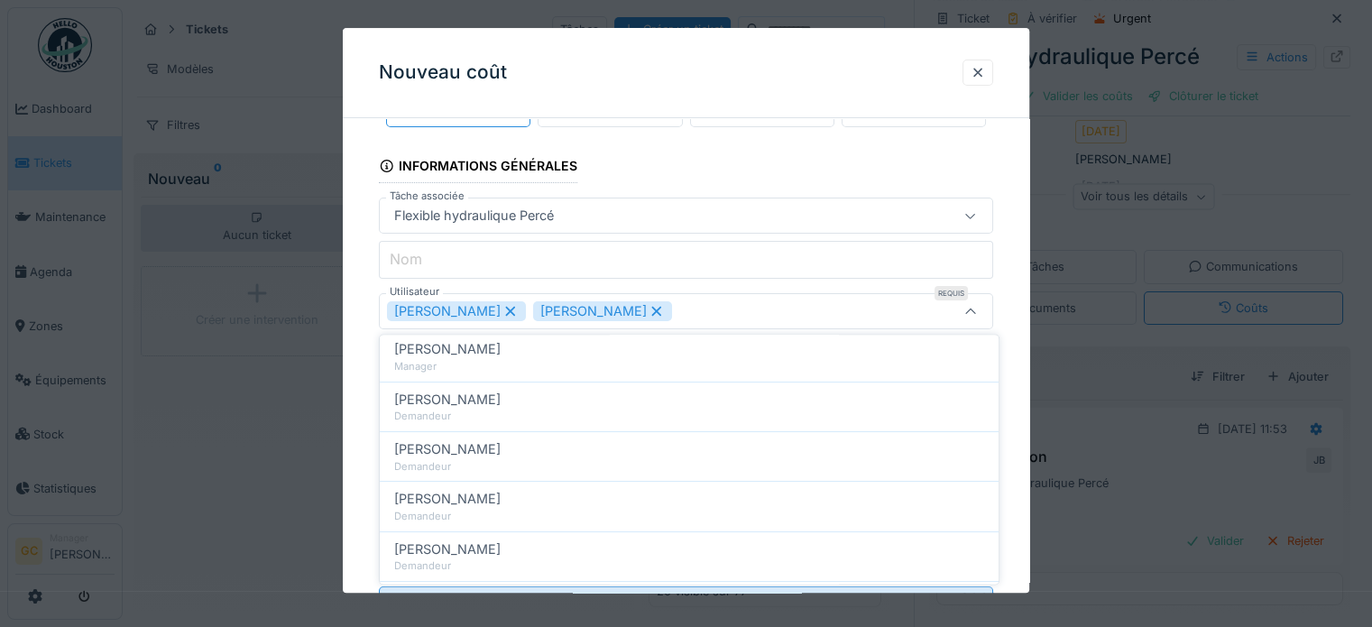
click at [801, 319] on div "[PERSON_NAME] [PERSON_NAME]" at bounding box center [648, 312] width 523 height 20
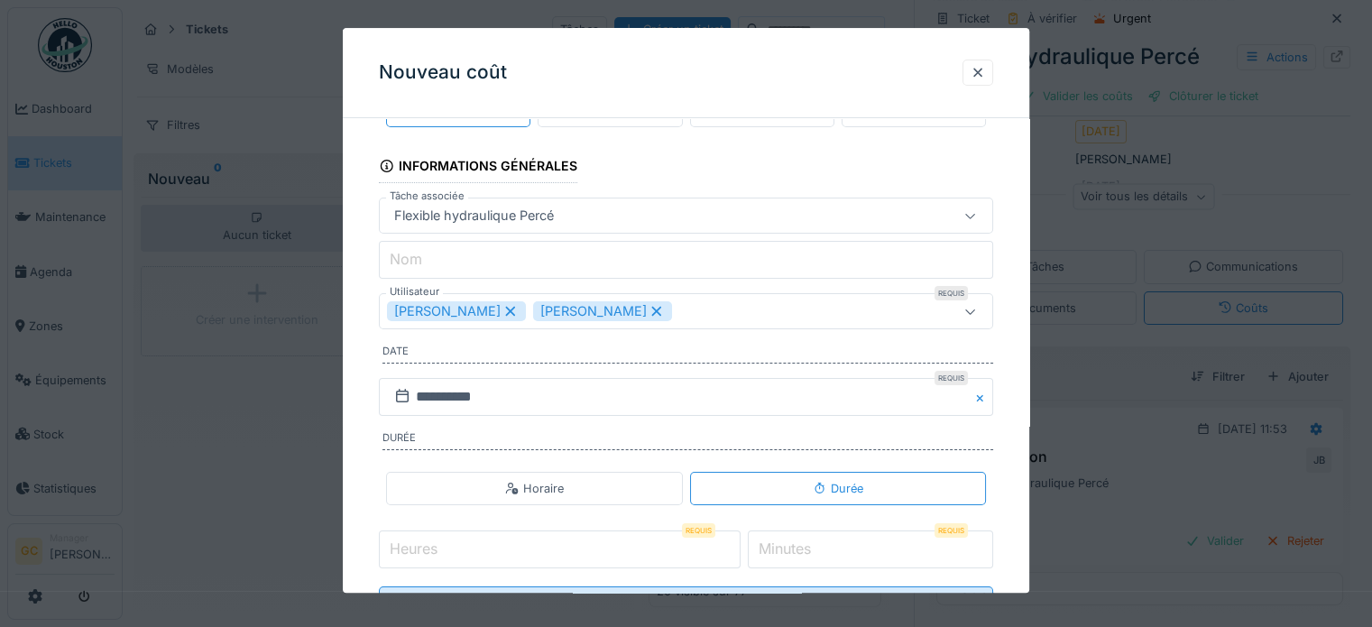
scroll to position [140, 0]
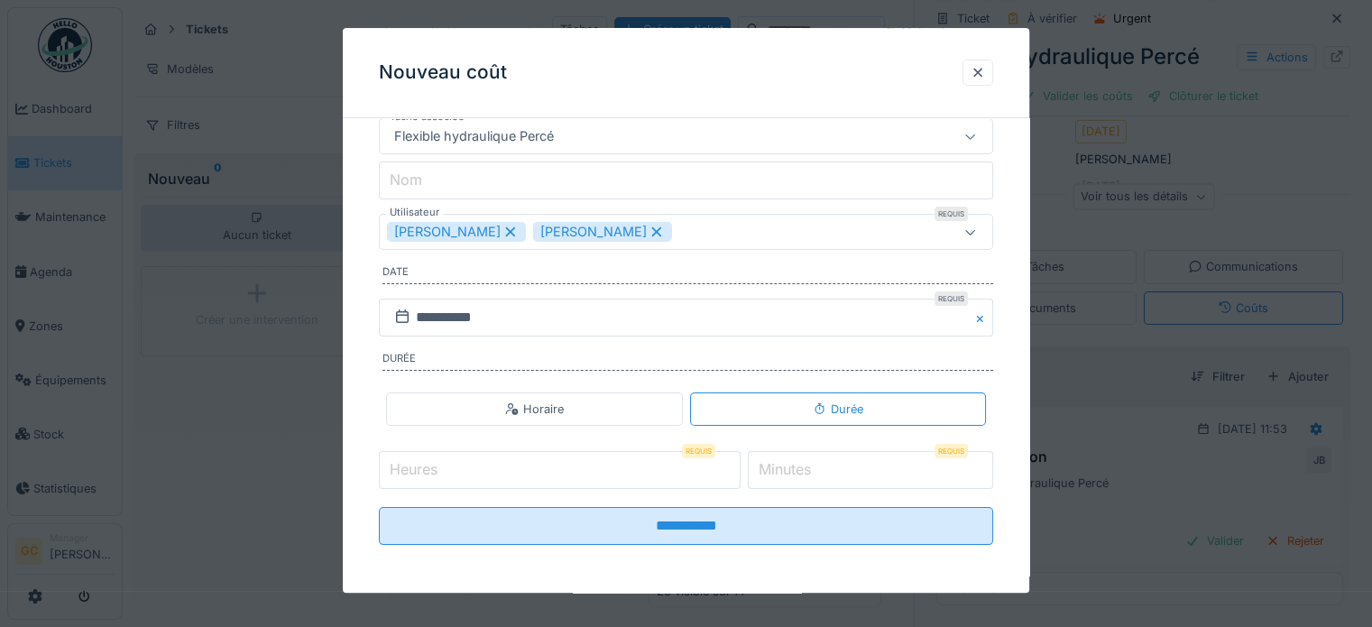
click at [570, 472] on input "Heures" at bounding box center [560, 470] width 362 height 38
type input "*"
click at [830, 462] on input "*" at bounding box center [870, 470] width 245 height 38
type input "*"
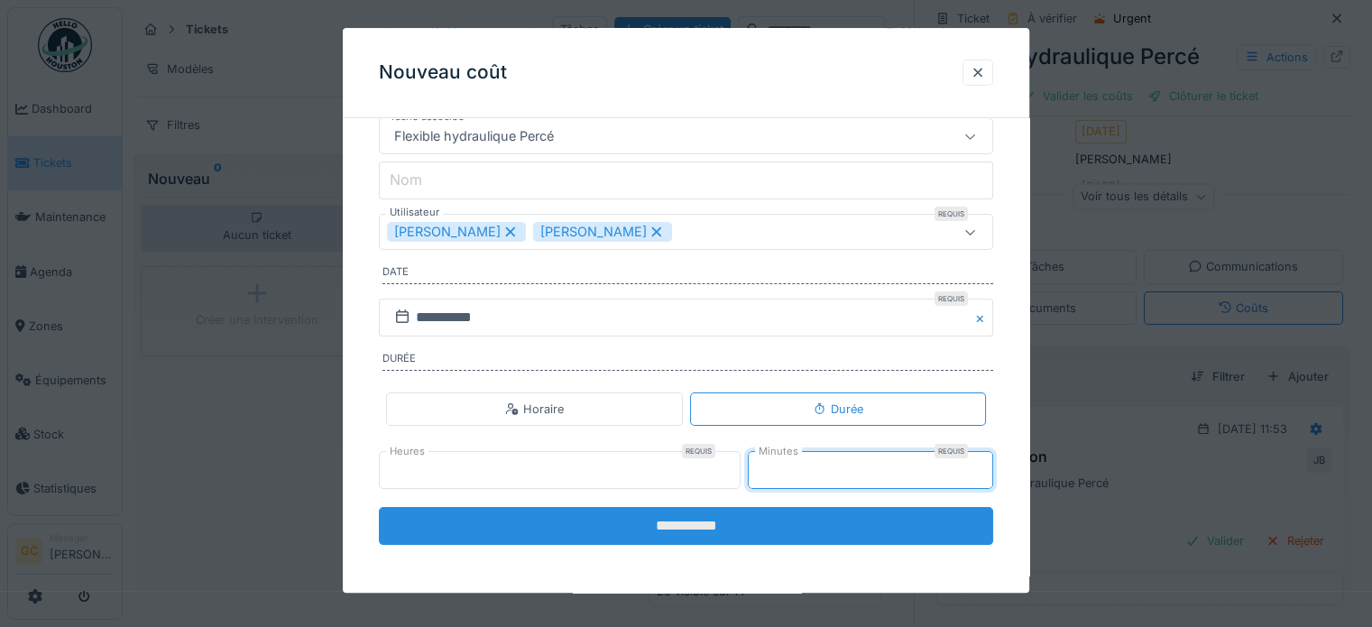
type input "**"
click at [798, 516] on input "**********" at bounding box center [686, 526] width 614 height 38
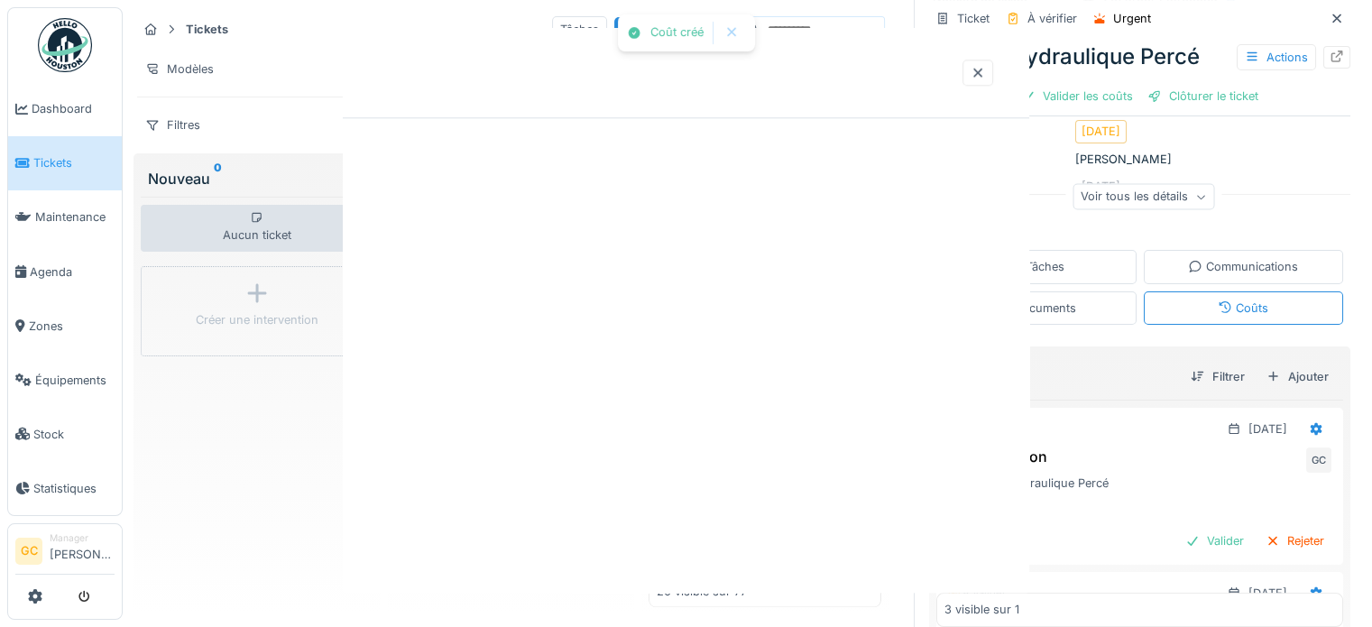
scroll to position [0, 0]
